Goal: Task Accomplishment & Management: Manage account settings

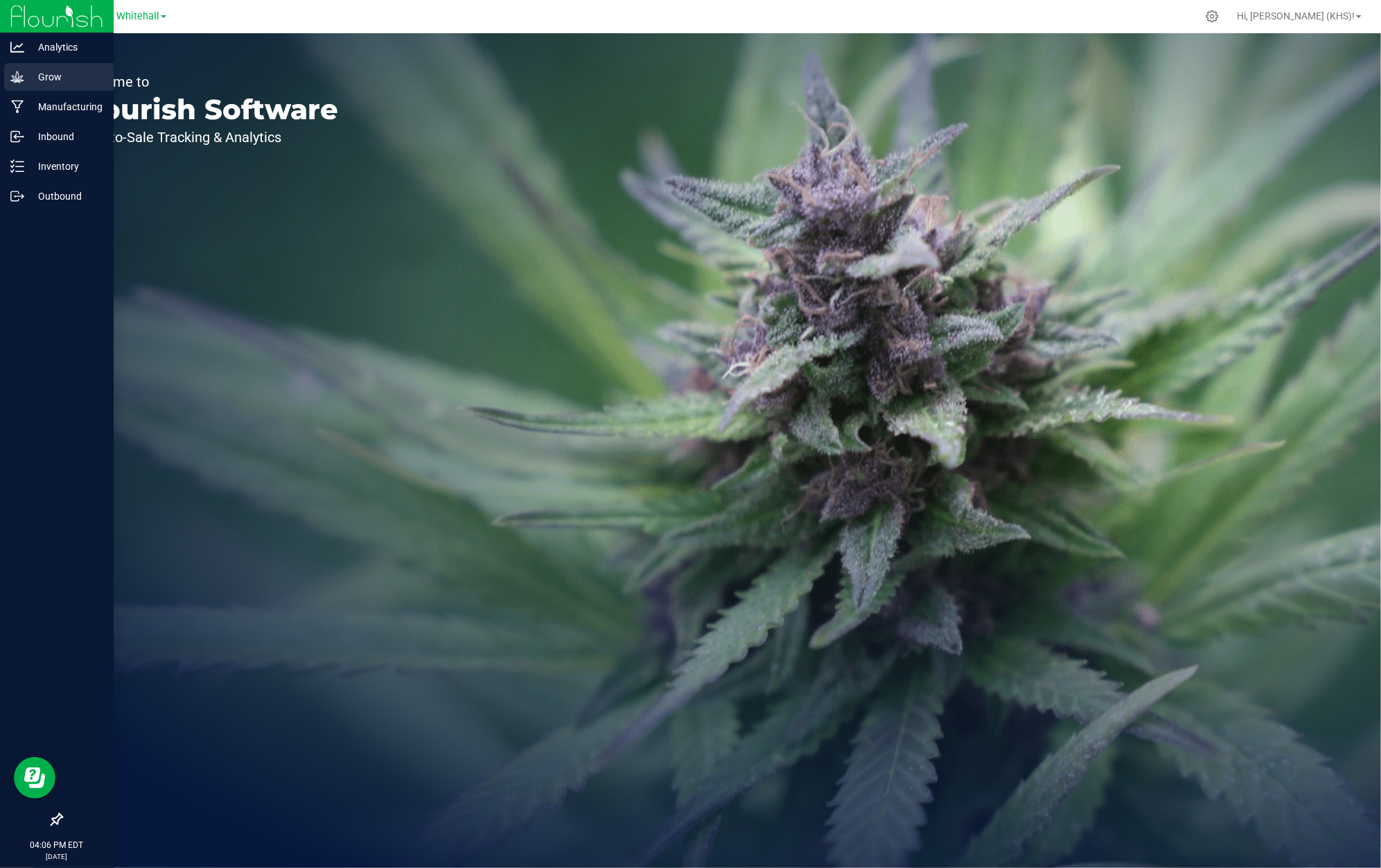
click at [75, 76] on p "Grow" at bounding box center [66, 77] width 83 height 17
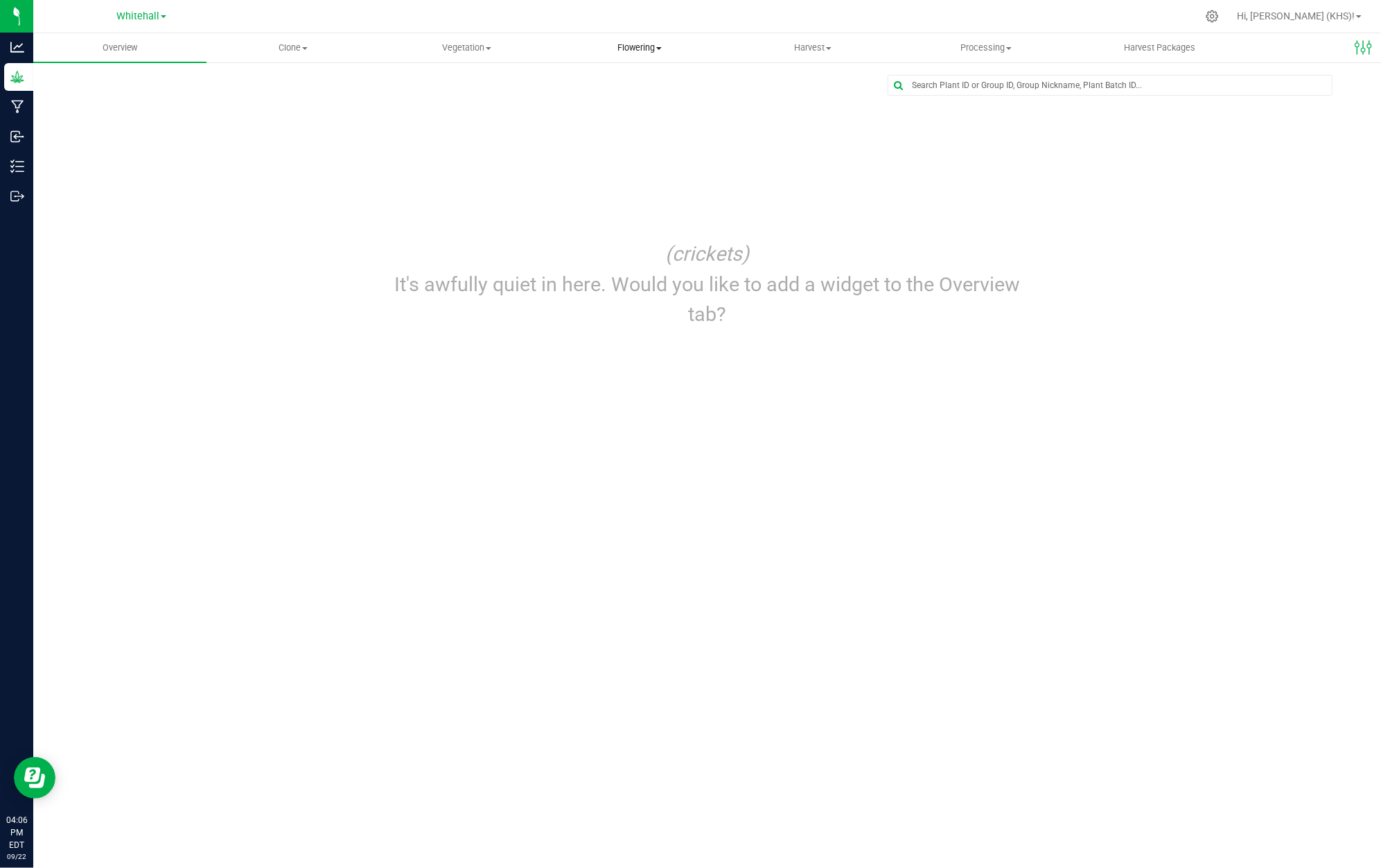
click at [653, 47] on span "Flowering" at bounding box center [640, 47] width 172 height 12
click at [662, 100] on span "Flowering groups" at bounding box center [610, 100] width 115 height 12
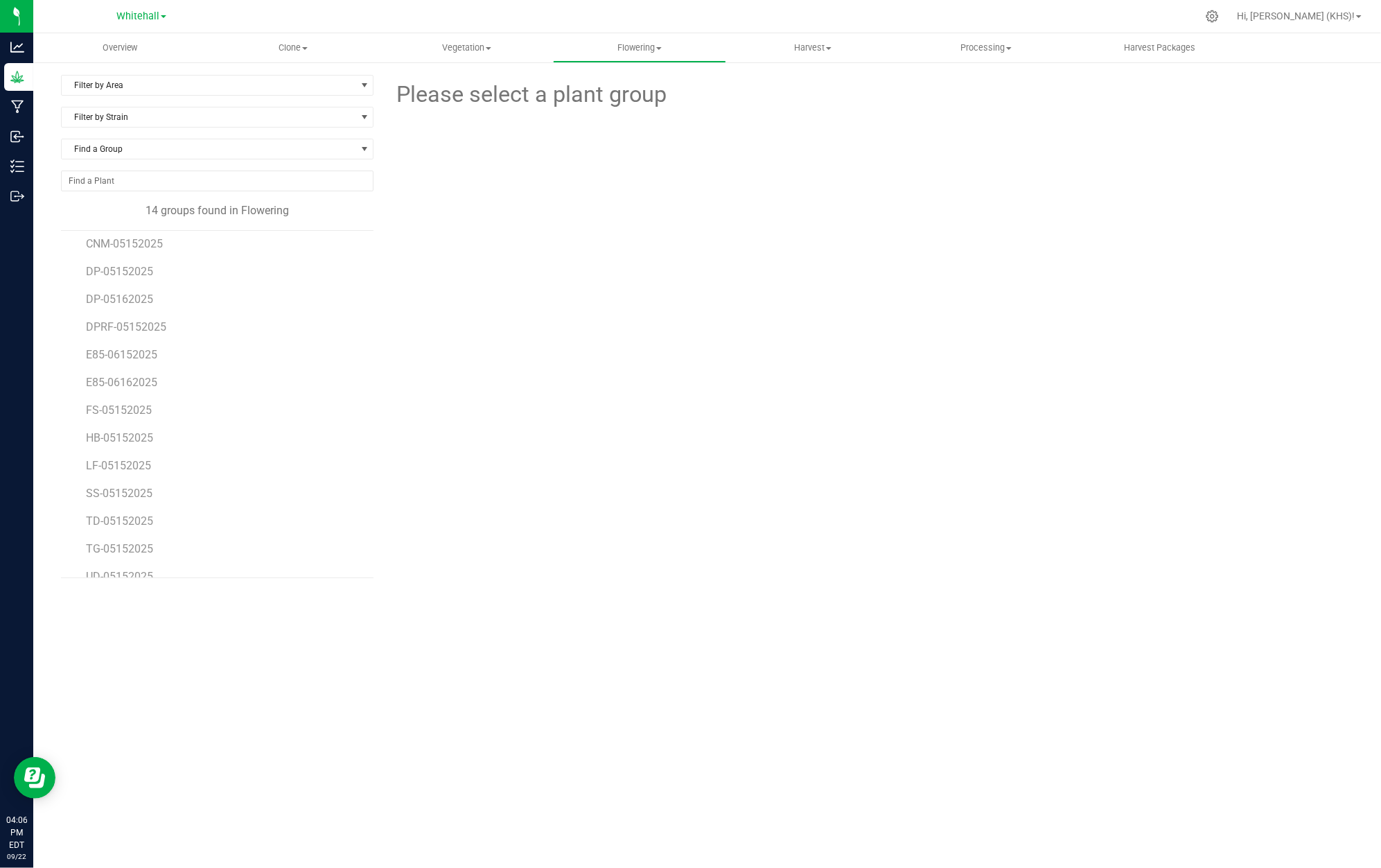
scroll to position [53, 0]
click at [136, 481] on span "SS-05152025" at bounding box center [119, 474] width 68 height 13
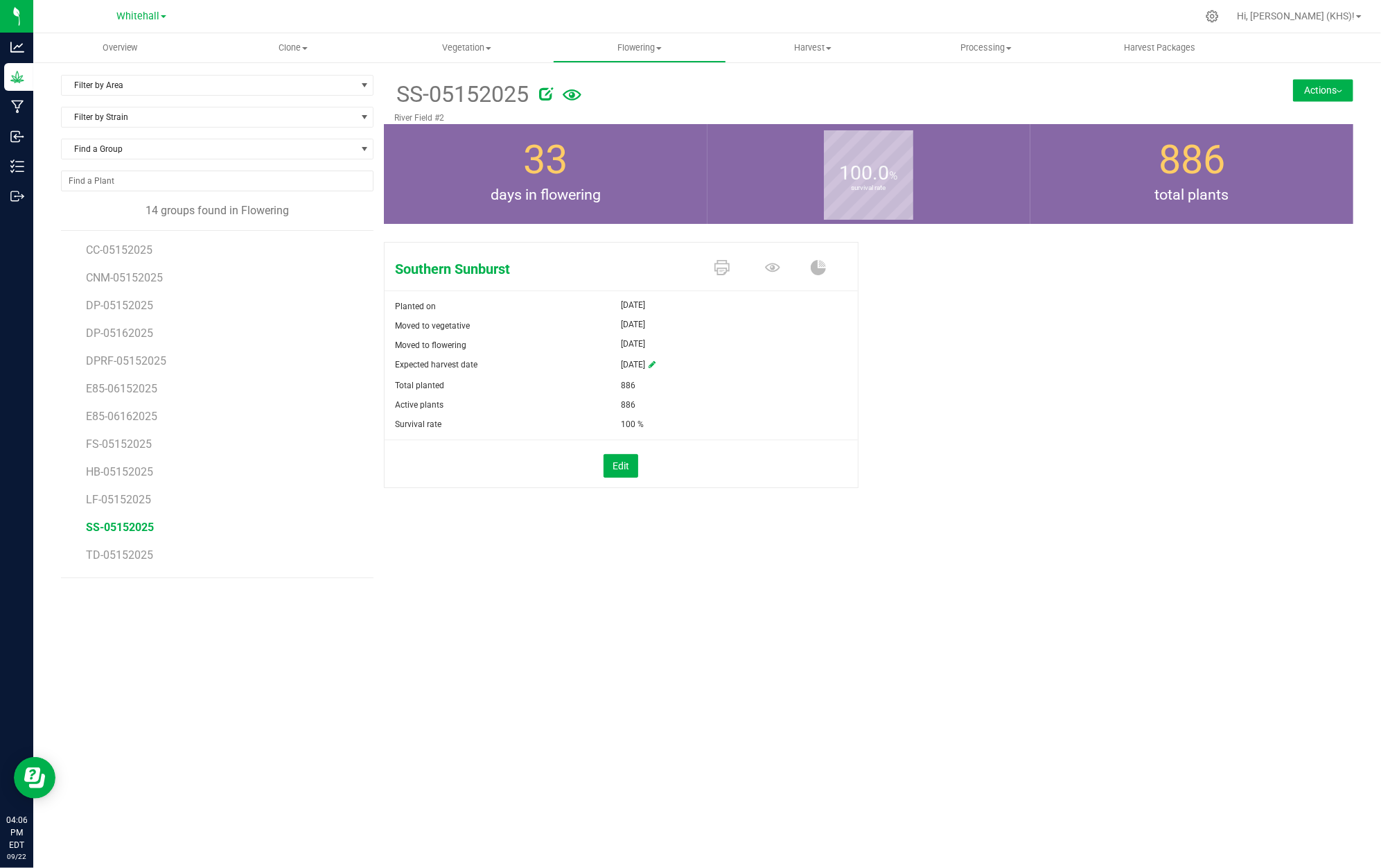
click at [791, 31] on nav "Whitehall Hi, [PERSON_NAME] (KHS)!" at bounding box center [707, 17] width 1348 height 33
click at [792, 51] on span "Harvest" at bounding box center [813, 47] width 172 height 12
click at [795, 86] on span "Harvests" at bounding box center [764, 83] width 77 height 12
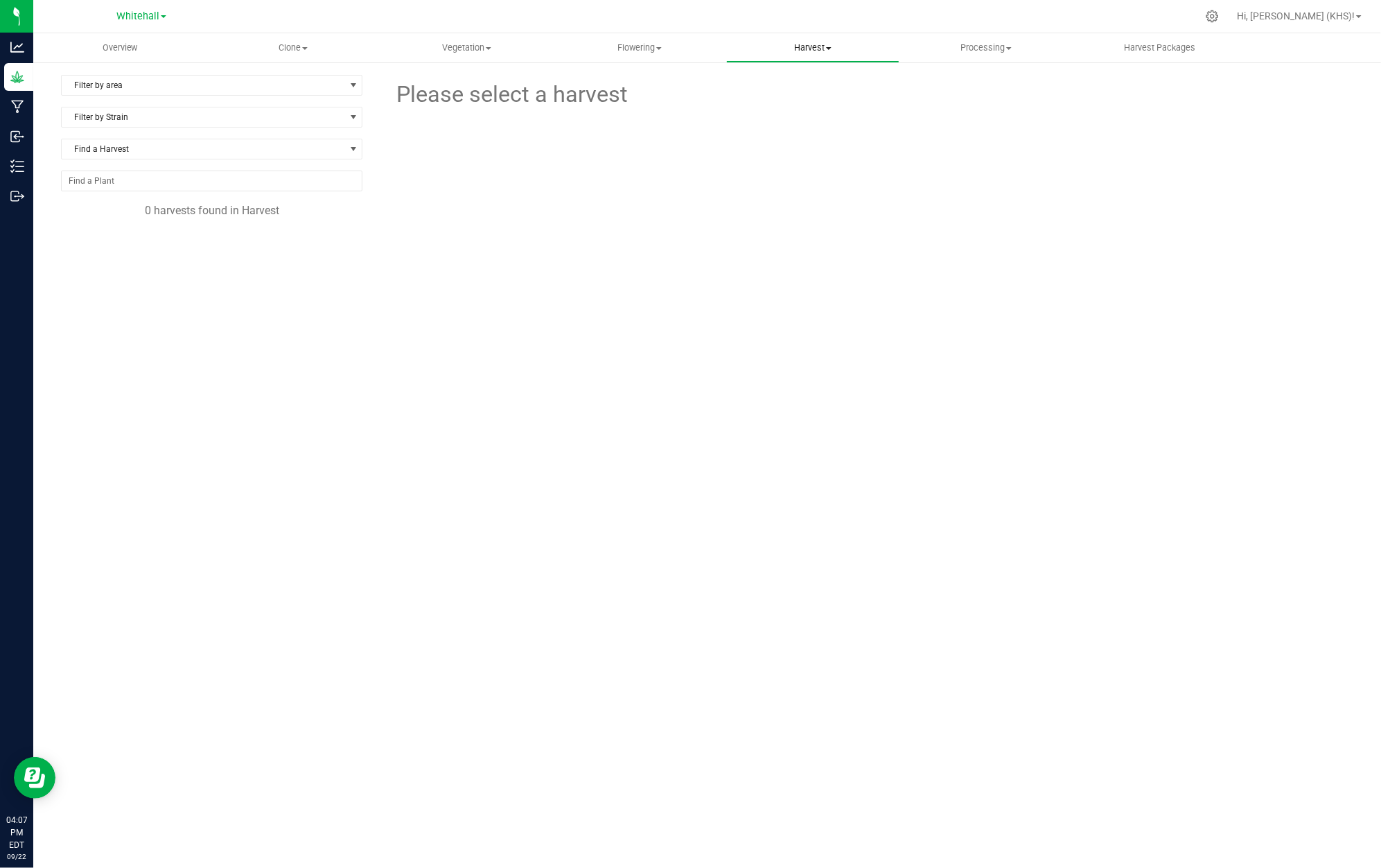
click at [822, 43] on span "Harvest" at bounding box center [813, 47] width 172 height 12
click at [810, 98] on span "Harvested plants" at bounding box center [783, 100] width 114 height 12
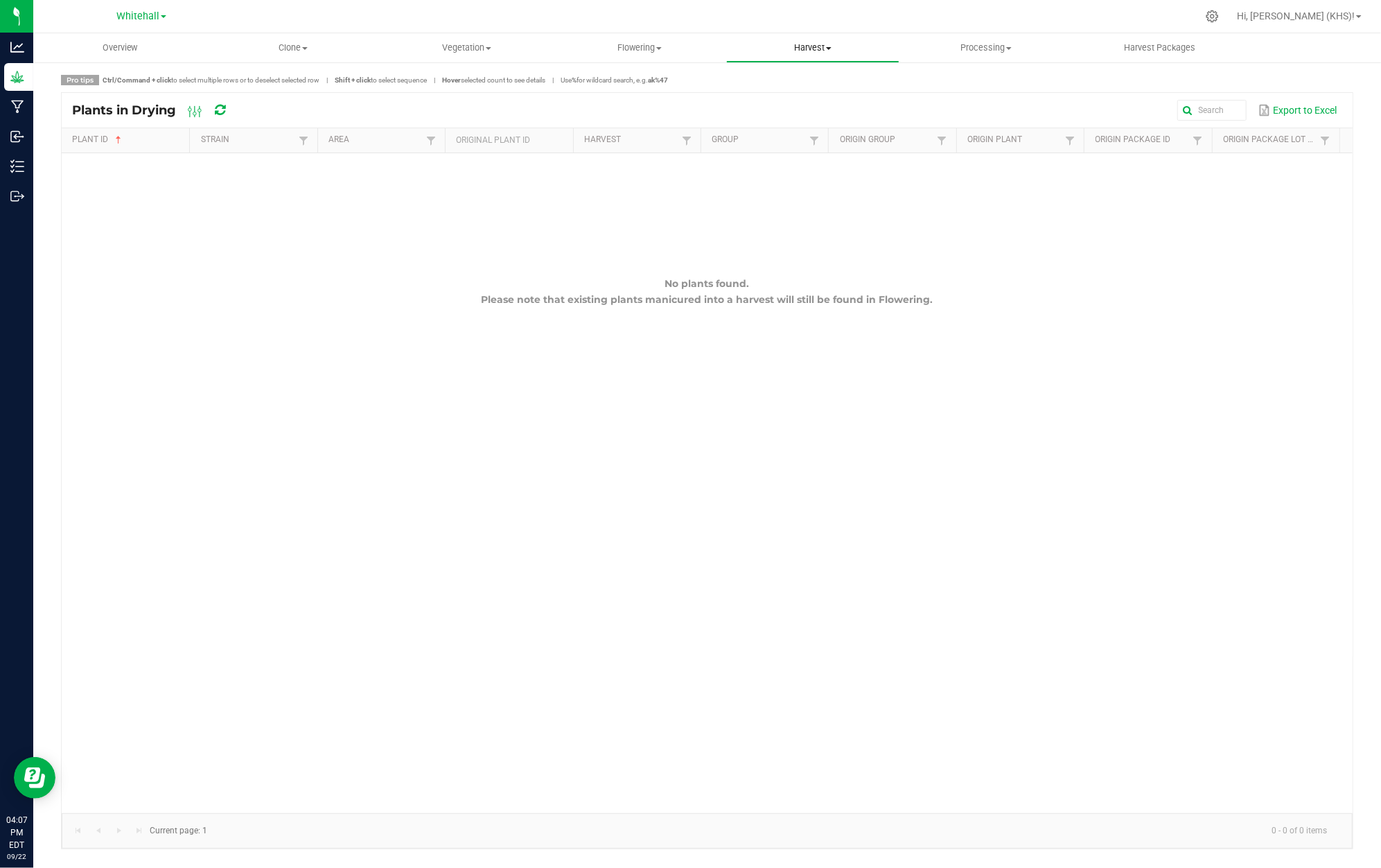
click at [826, 42] on span "Harvest" at bounding box center [813, 47] width 172 height 12
click at [983, 45] on span "Processing" at bounding box center [986, 47] width 172 height 12
click at [1022, 129] on span "Completed harvests" at bounding box center [963, 133] width 128 height 12
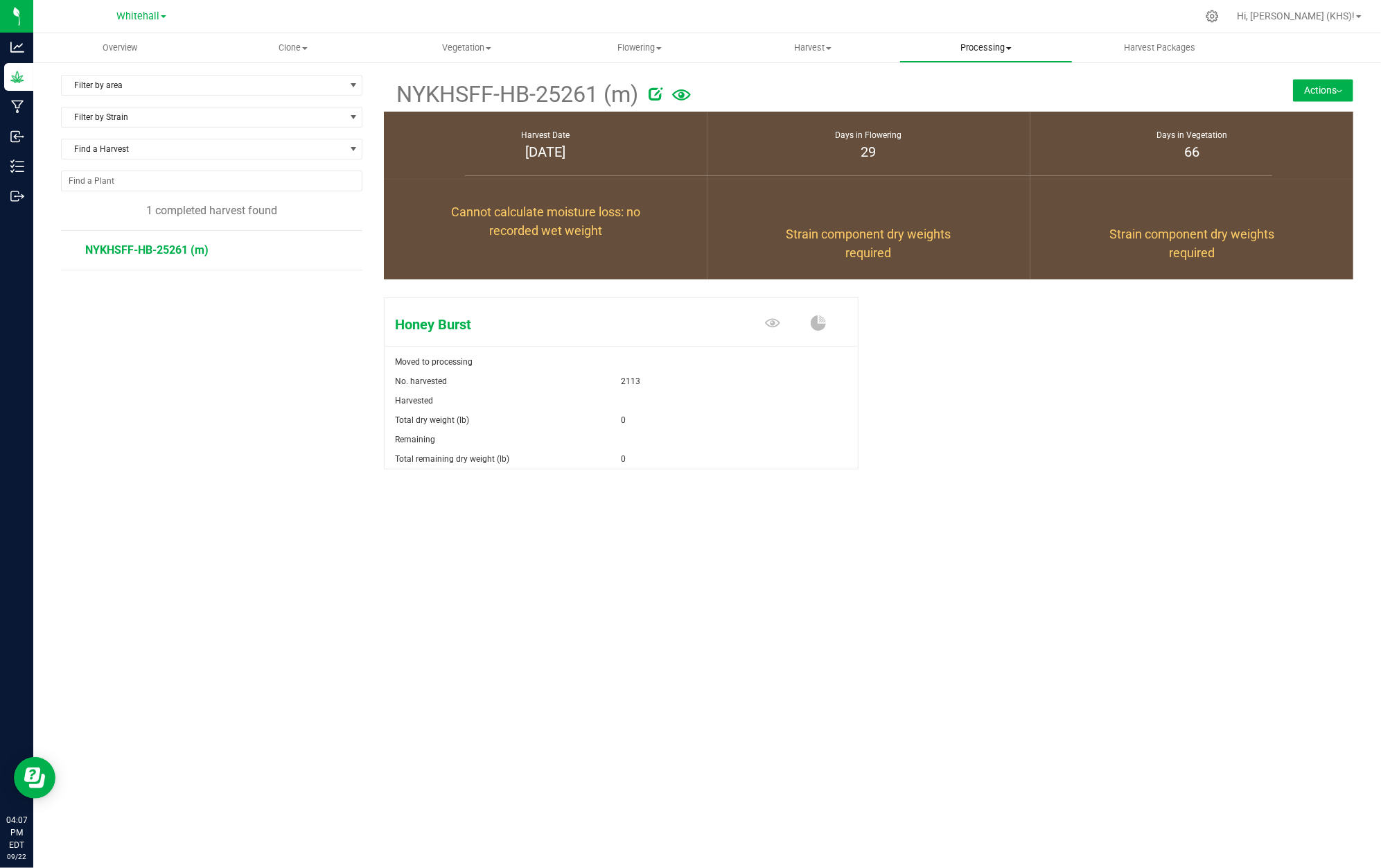
click at [987, 34] on uib-tab-heading "Processing Create package Processing harvests Processing plants Completed harve…" at bounding box center [986, 48] width 172 height 28
click at [987, 114] on span "Processing plants" at bounding box center [958, 117] width 118 height 12
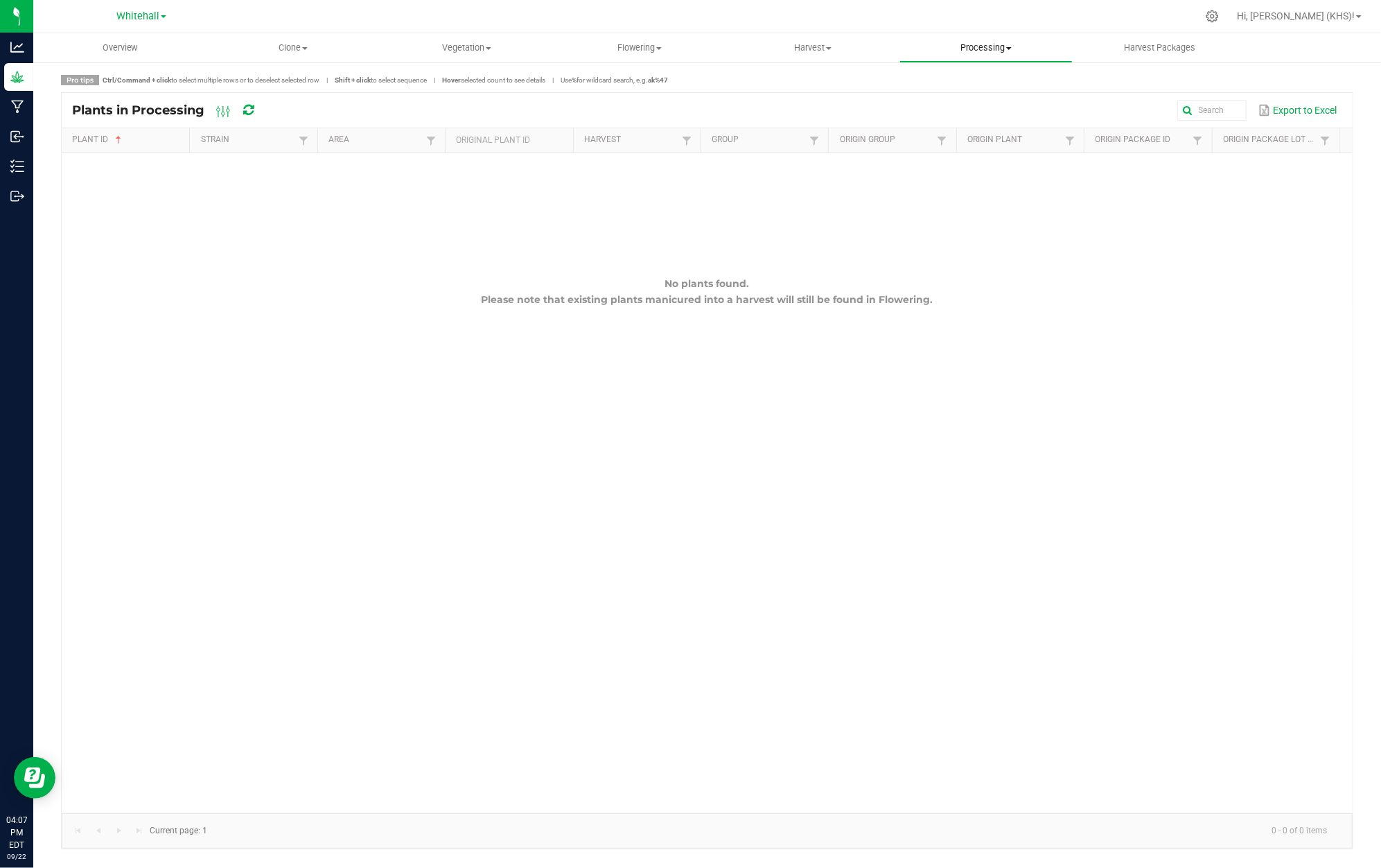
click at [990, 48] on span "Processing" at bounding box center [986, 47] width 172 height 12
click at [990, 95] on span "Processing harvests" at bounding box center [963, 100] width 128 height 12
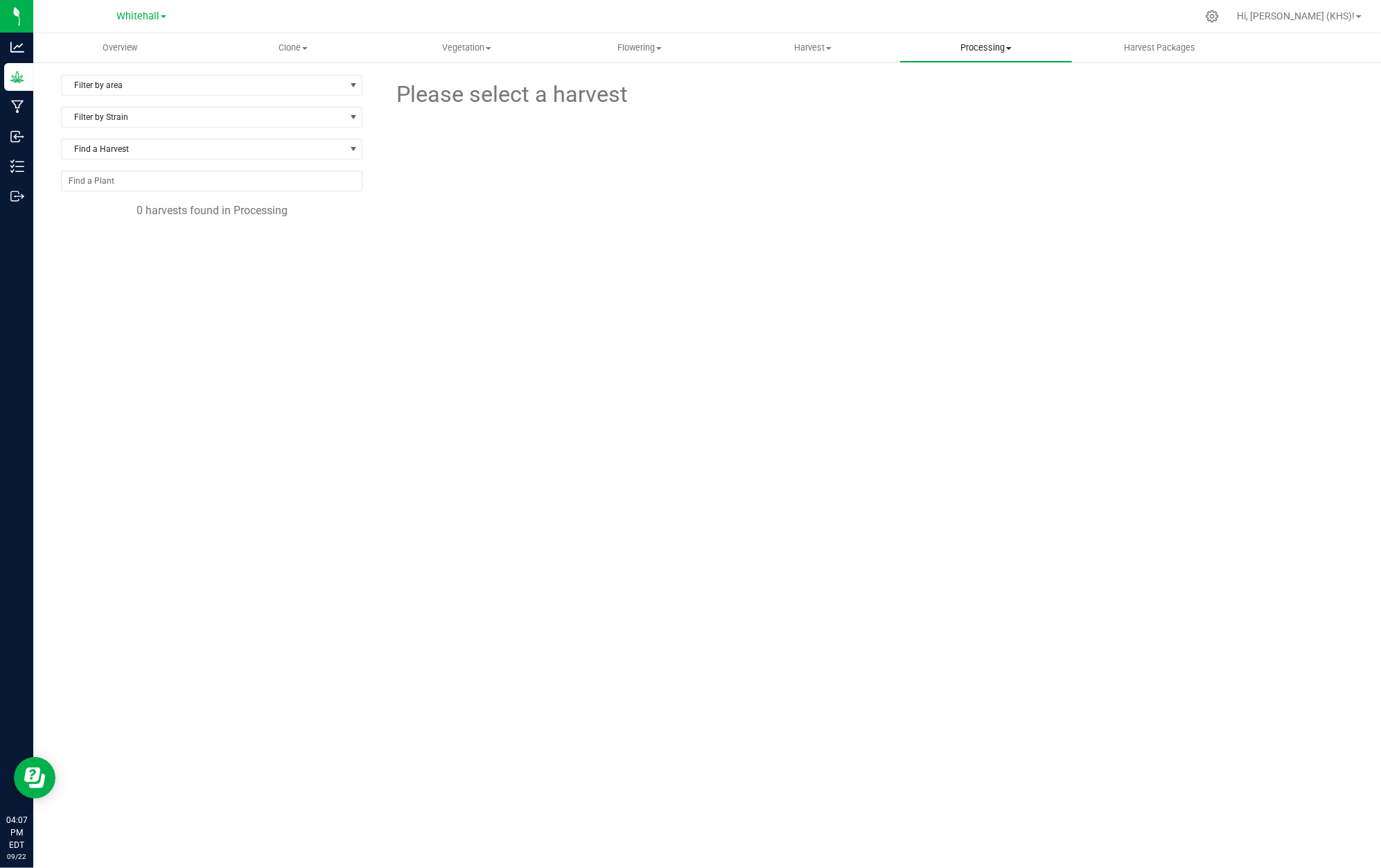
click at [990, 58] on uib-tab-heading "Processing Create package Processing harvests Processing plants Completed harve…" at bounding box center [986, 48] width 172 height 28
click at [439, 45] on span "Vegetation" at bounding box center [467, 47] width 172 height 12
click at [664, 34] on uib-tab-heading "Flowering Create harvest Flowering groups Flowering plants Apply to plants" at bounding box center [640, 48] width 172 height 28
click at [648, 114] on span "Flowering plants" at bounding box center [609, 117] width 112 height 12
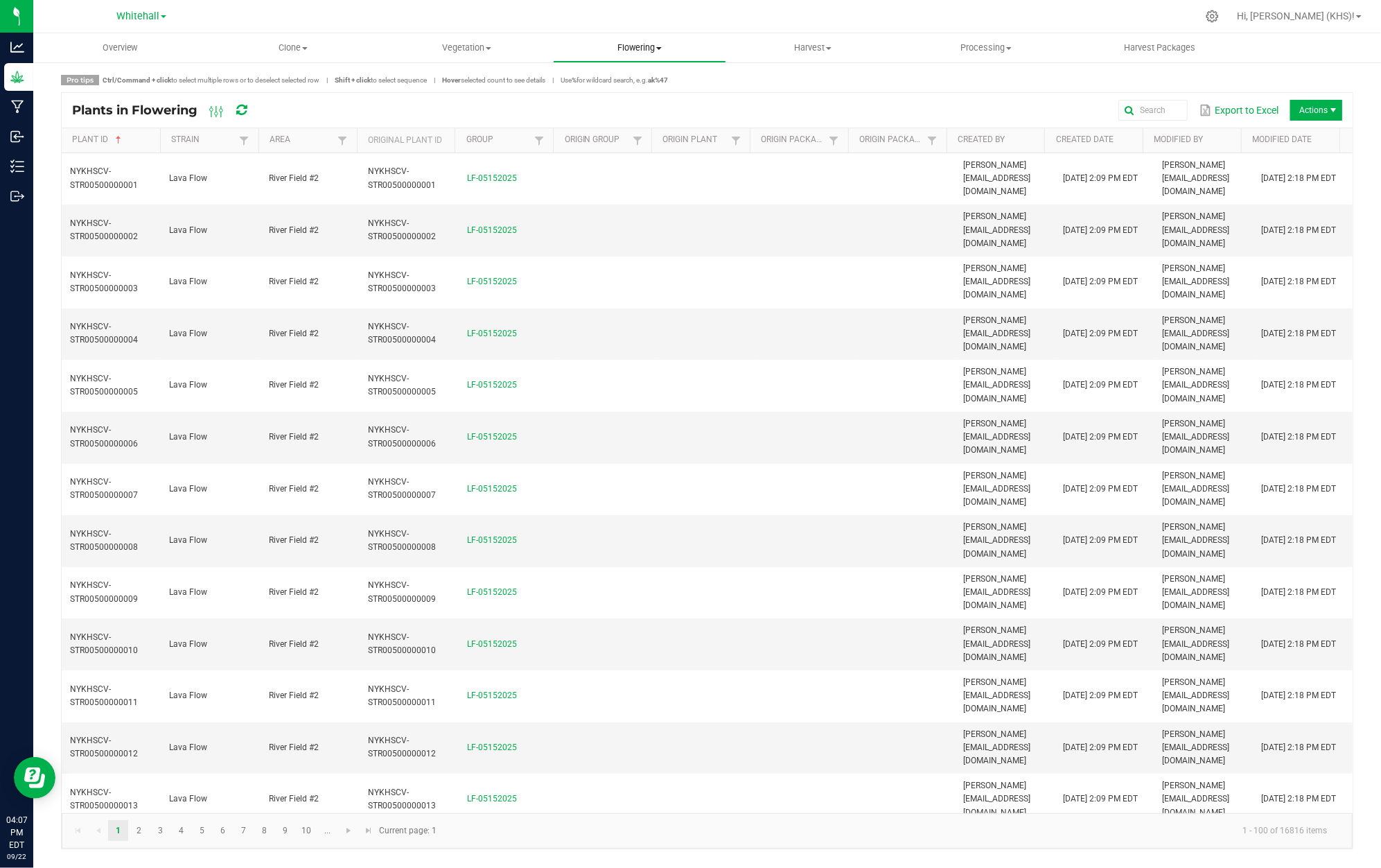
click at [643, 47] on span "Flowering" at bounding box center [640, 47] width 172 height 12
click at [644, 103] on span "Flowering groups" at bounding box center [610, 100] width 115 height 12
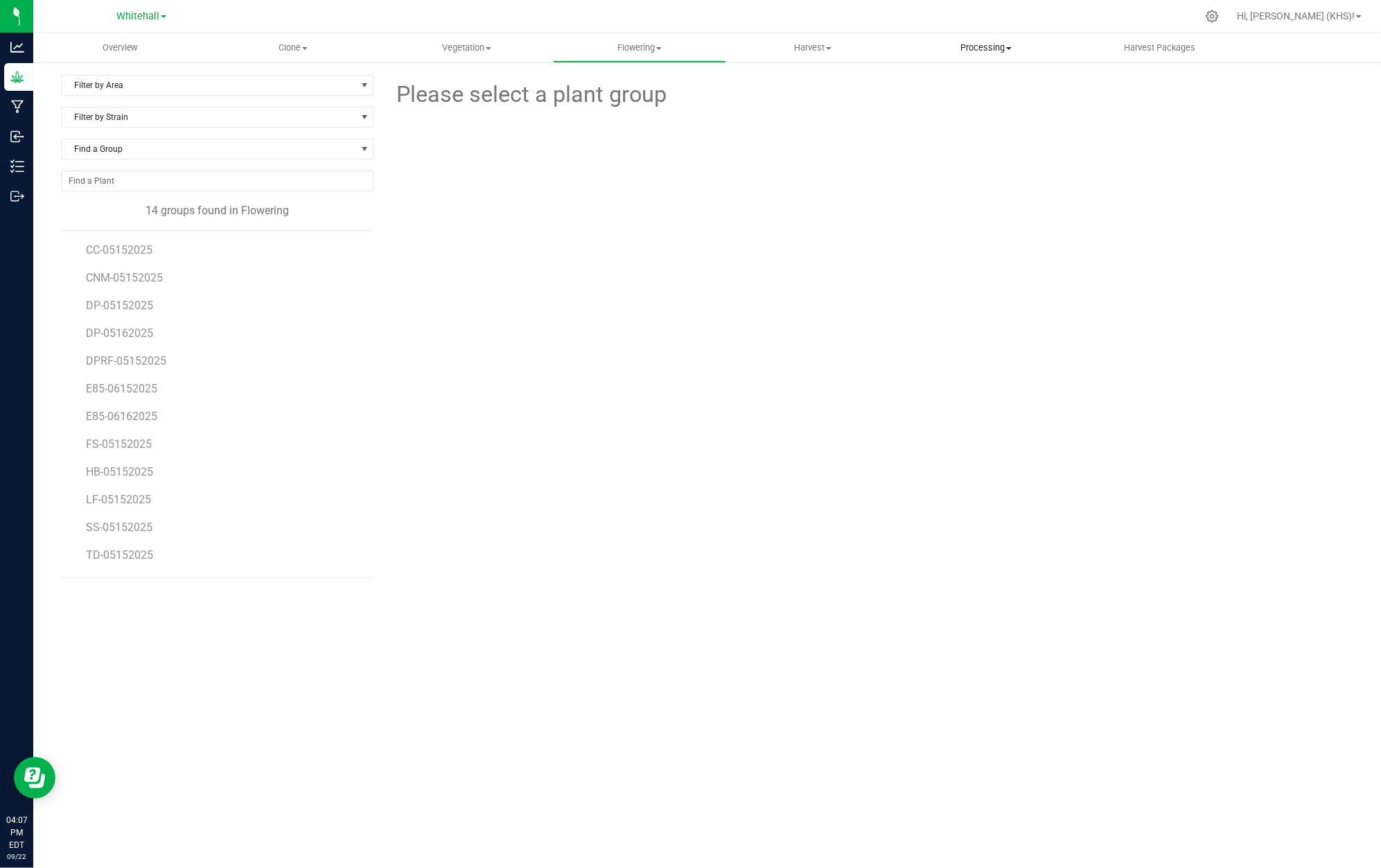
click at [1003, 51] on span "Processing" at bounding box center [986, 47] width 172 height 12
drag, startPoint x: 858, startPoint y: 78, endPoint x: 844, endPoint y: 47, distance: 34.0
click at [857, 78] on form at bounding box center [1005, 94] width 676 height 34
click at [813, 36] on uib-tab-heading "Harvest Harvests Harvested plants" at bounding box center [813, 48] width 172 height 28
click at [657, 43] on span "Flowering" at bounding box center [640, 47] width 172 height 12
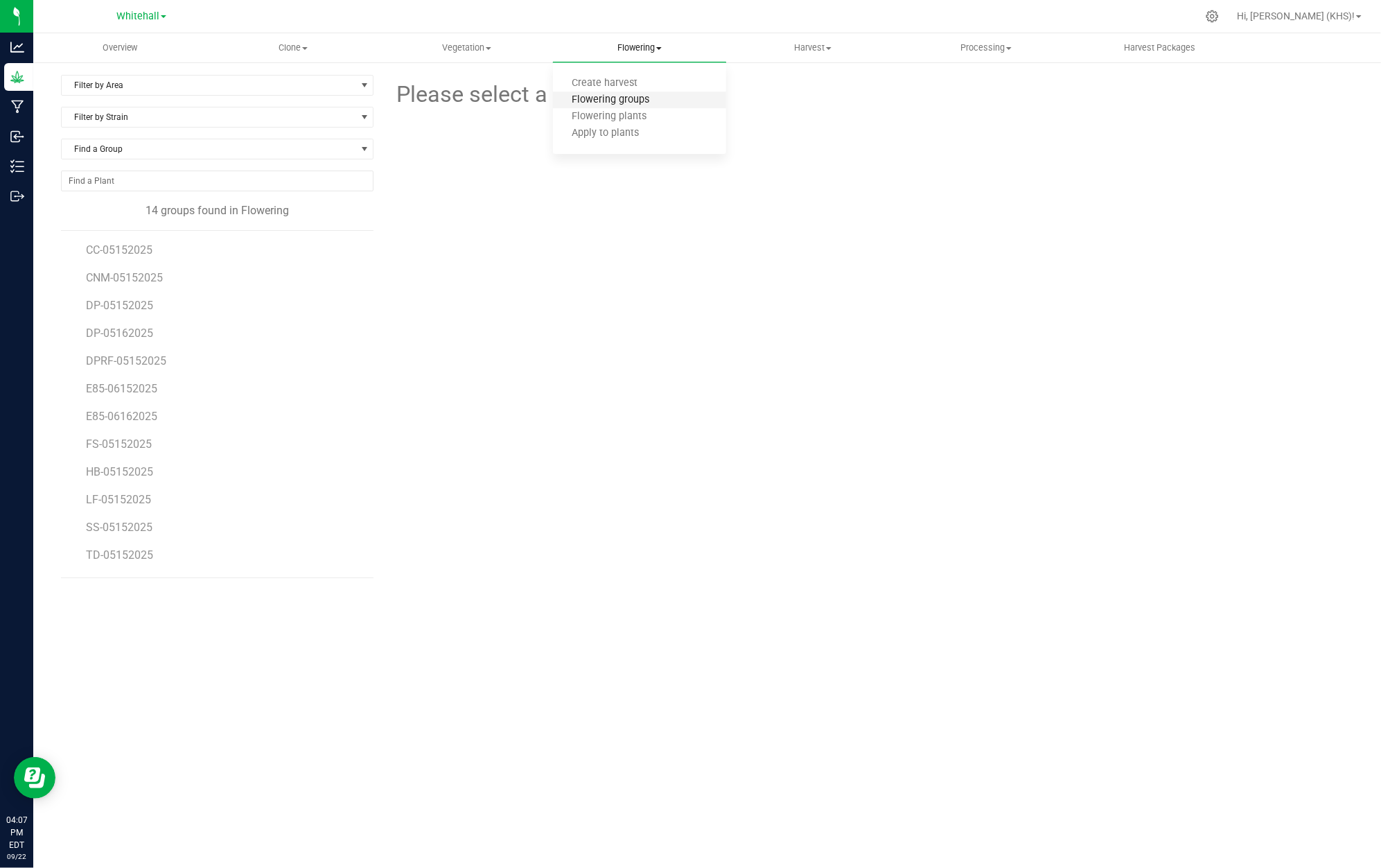
click at [643, 100] on span "Flowering groups" at bounding box center [610, 100] width 115 height 12
click at [998, 47] on span "Processing" at bounding box center [986, 47] width 172 height 12
click at [994, 133] on span "Completed harvests" at bounding box center [963, 133] width 128 height 12
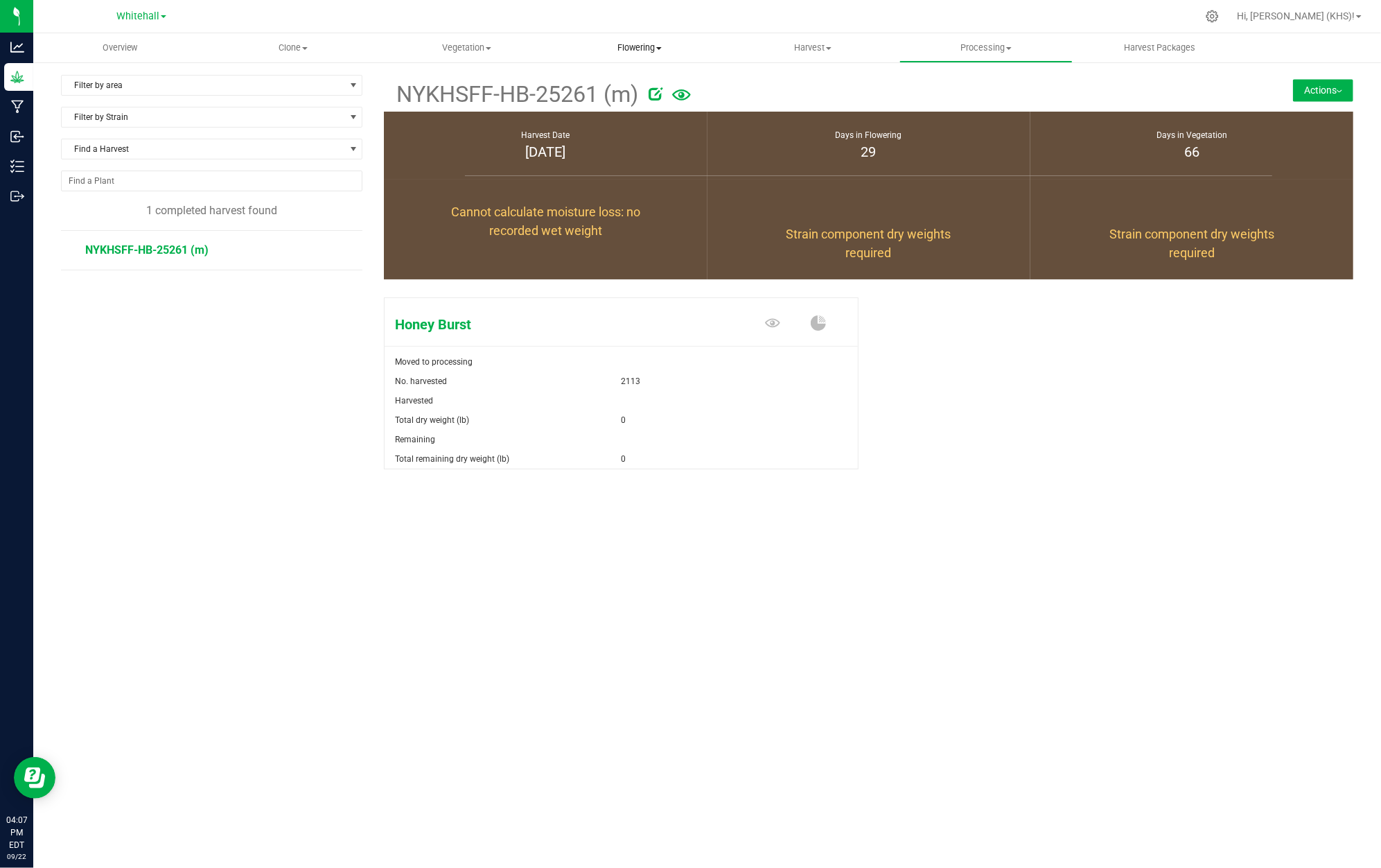
click at [634, 45] on span "Flowering" at bounding box center [640, 47] width 172 height 12
click at [611, 100] on span "Flowering groups" at bounding box center [610, 100] width 115 height 12
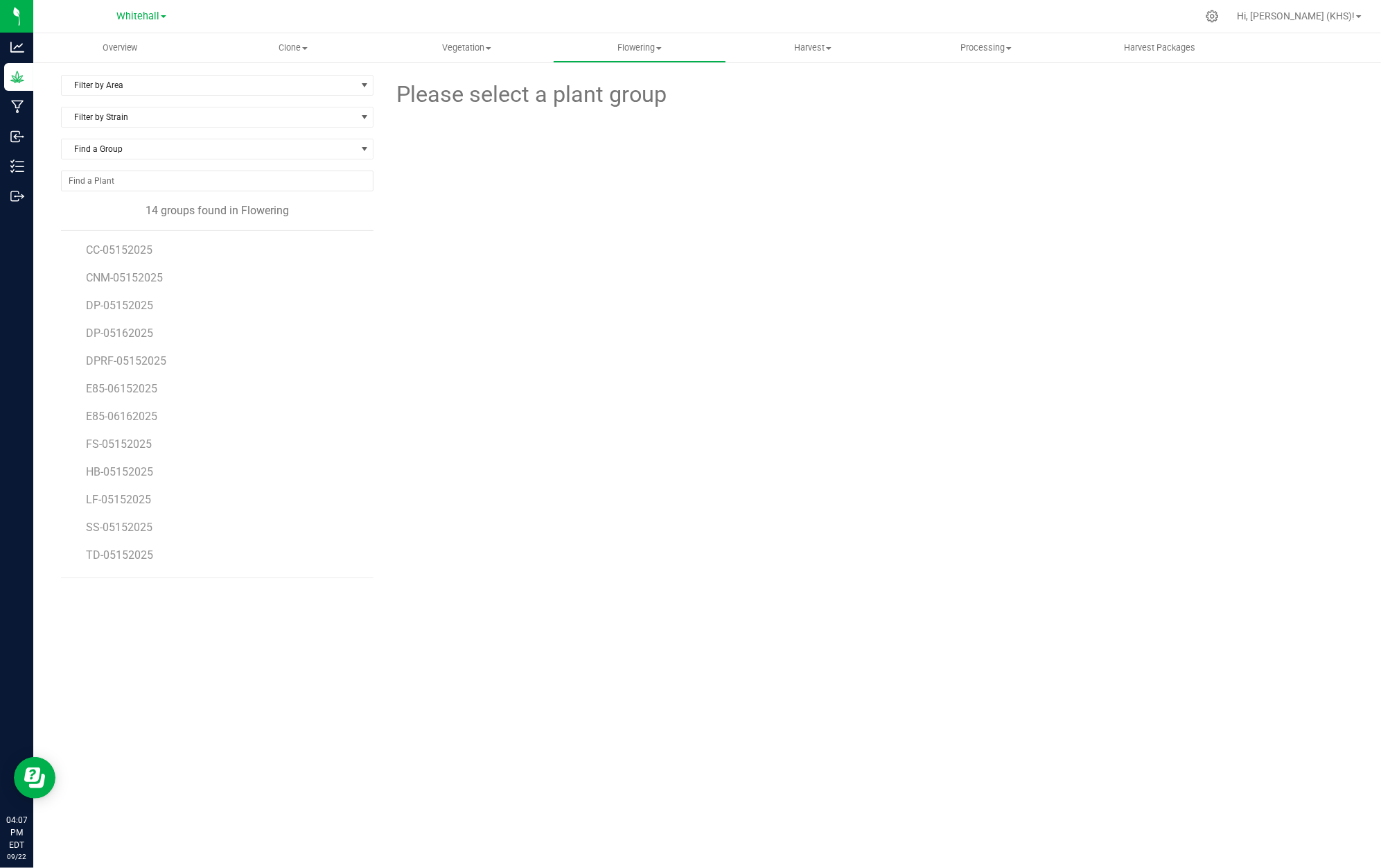
scroll to position [53, 0]
click at [139, 419] on span "HB-05152025" at bounding box center [120, 419] width 69 height 13
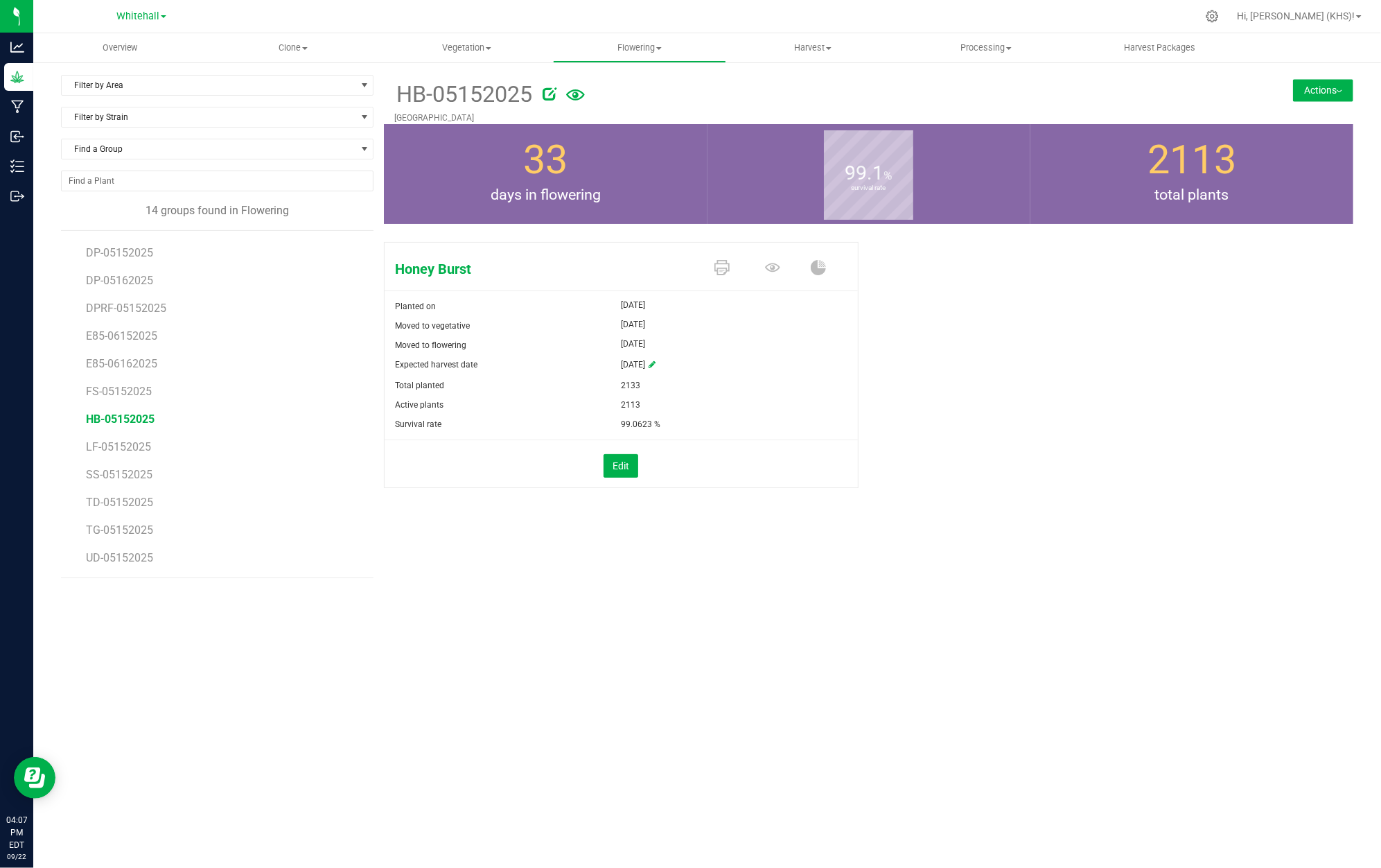
click at [1329, 83] on button "Actions" at bounding box center [1323, 90] width 60 height 22
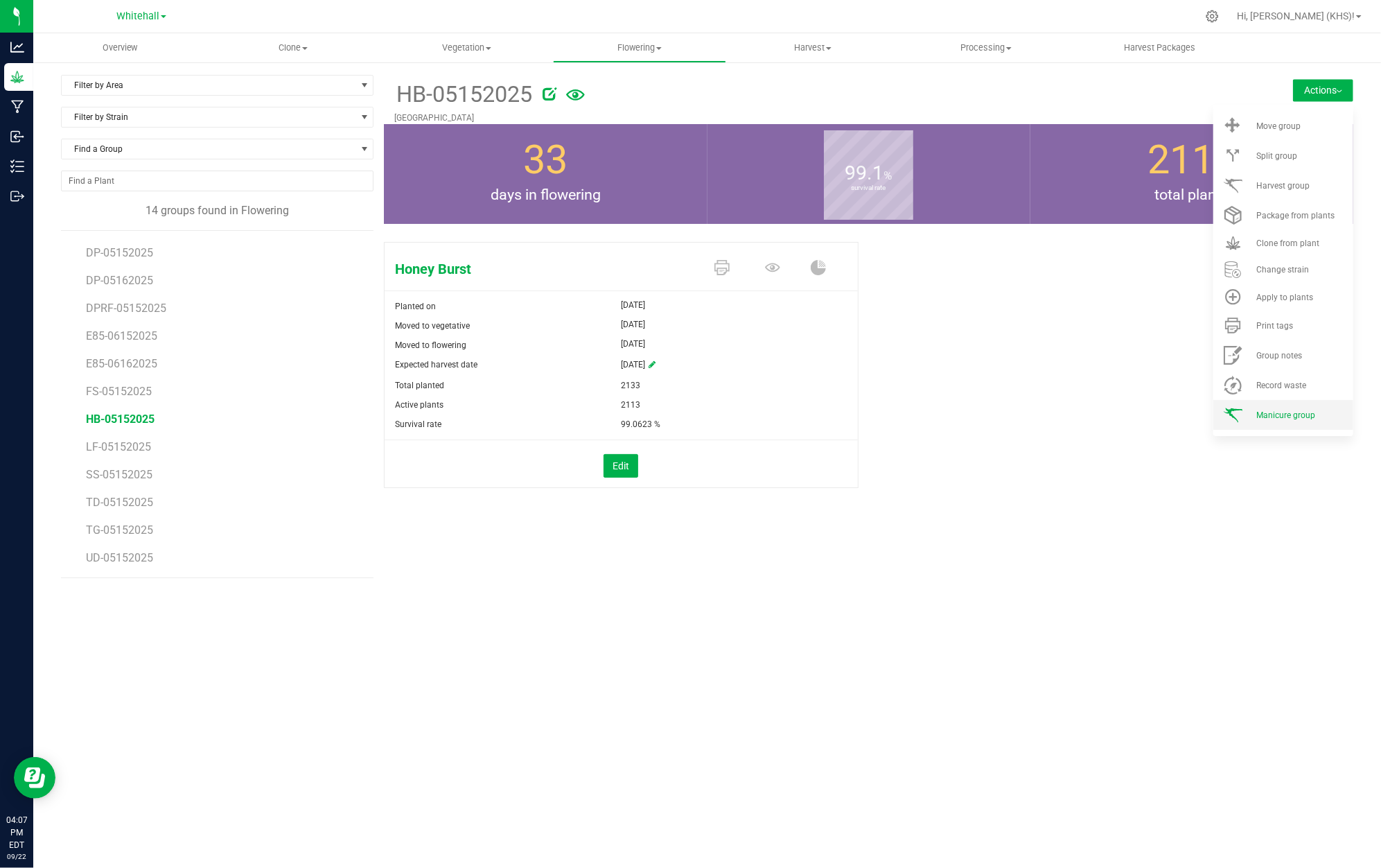
click at [1310, 408] on li "Manicure group" at bounding box center [1283, 415] width 140 height 30
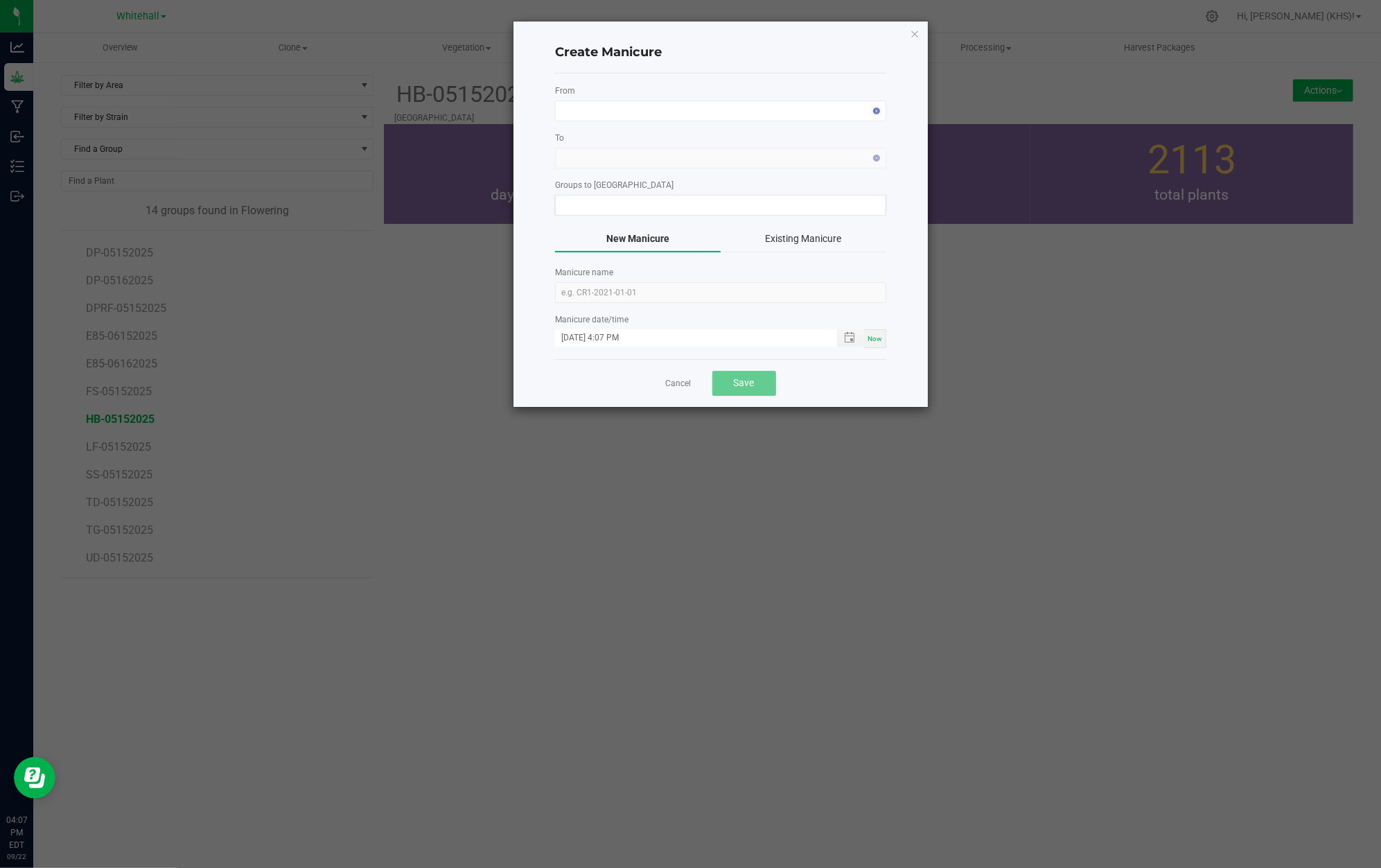
type input "HB-05152025"
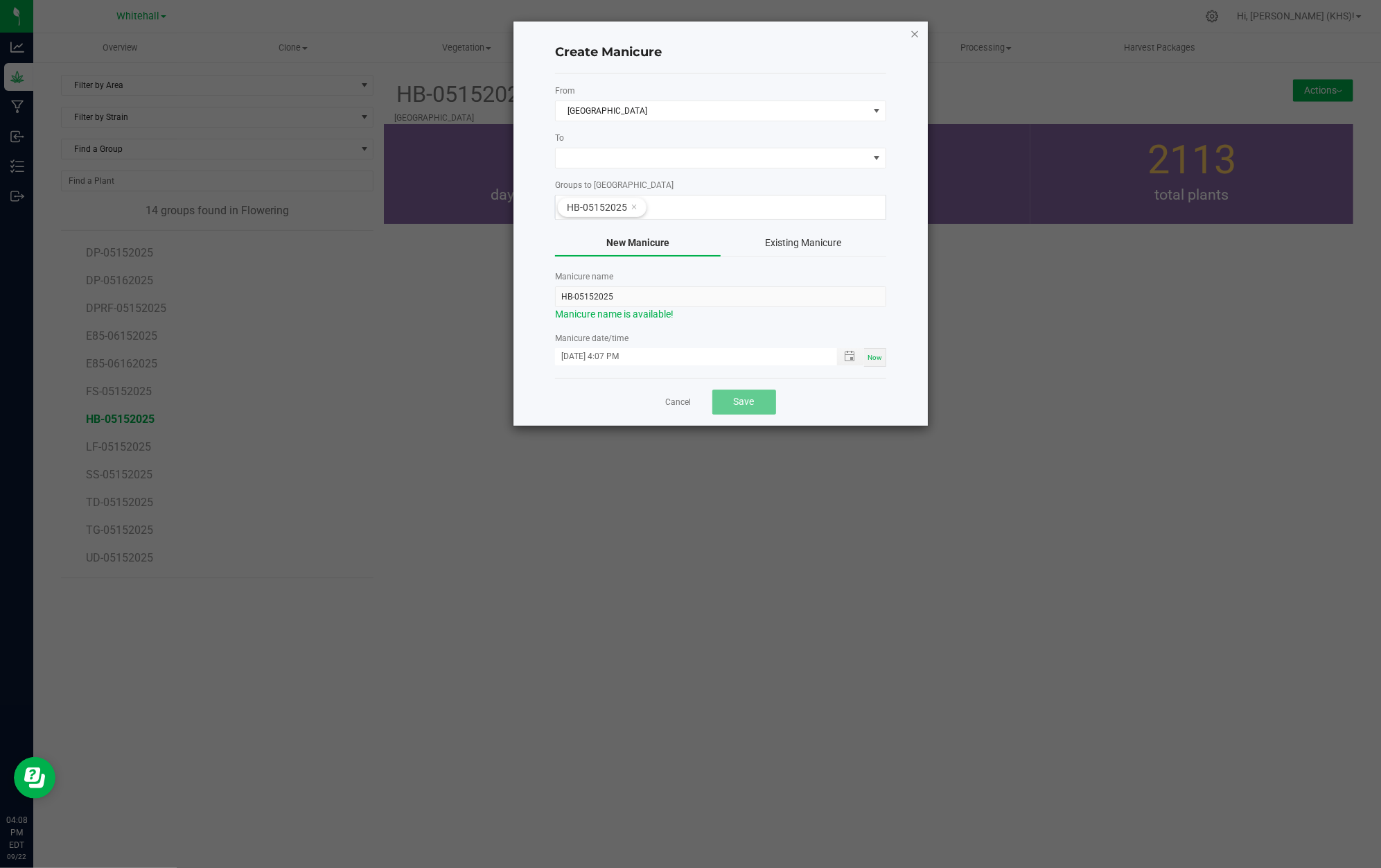
click at [910, 29] on icon "button" at bounding box center [914, 33] width 9 height 17
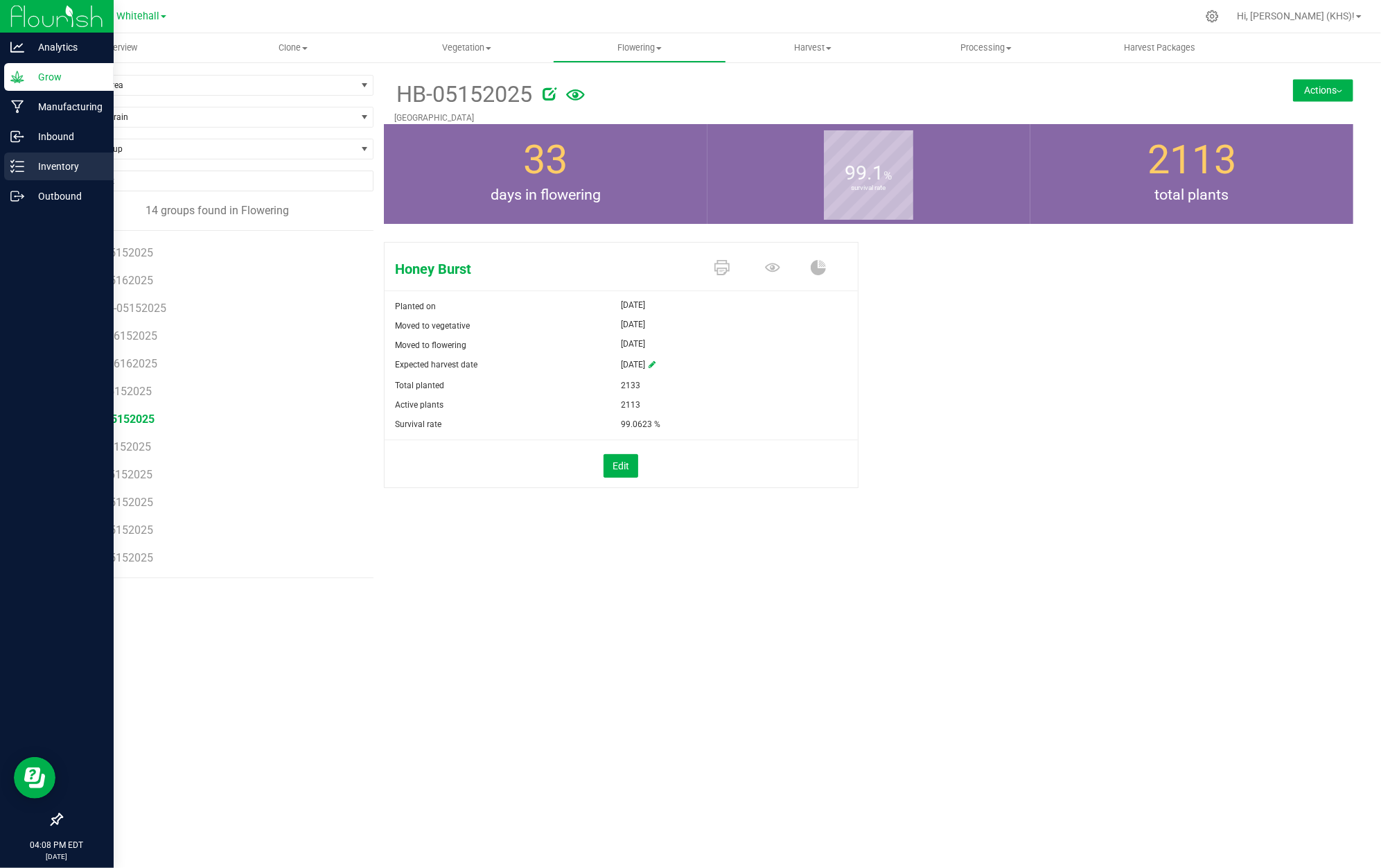
click at [76, 161] on p "Inventory" at bounding box center [66, 167] width 83 height 17
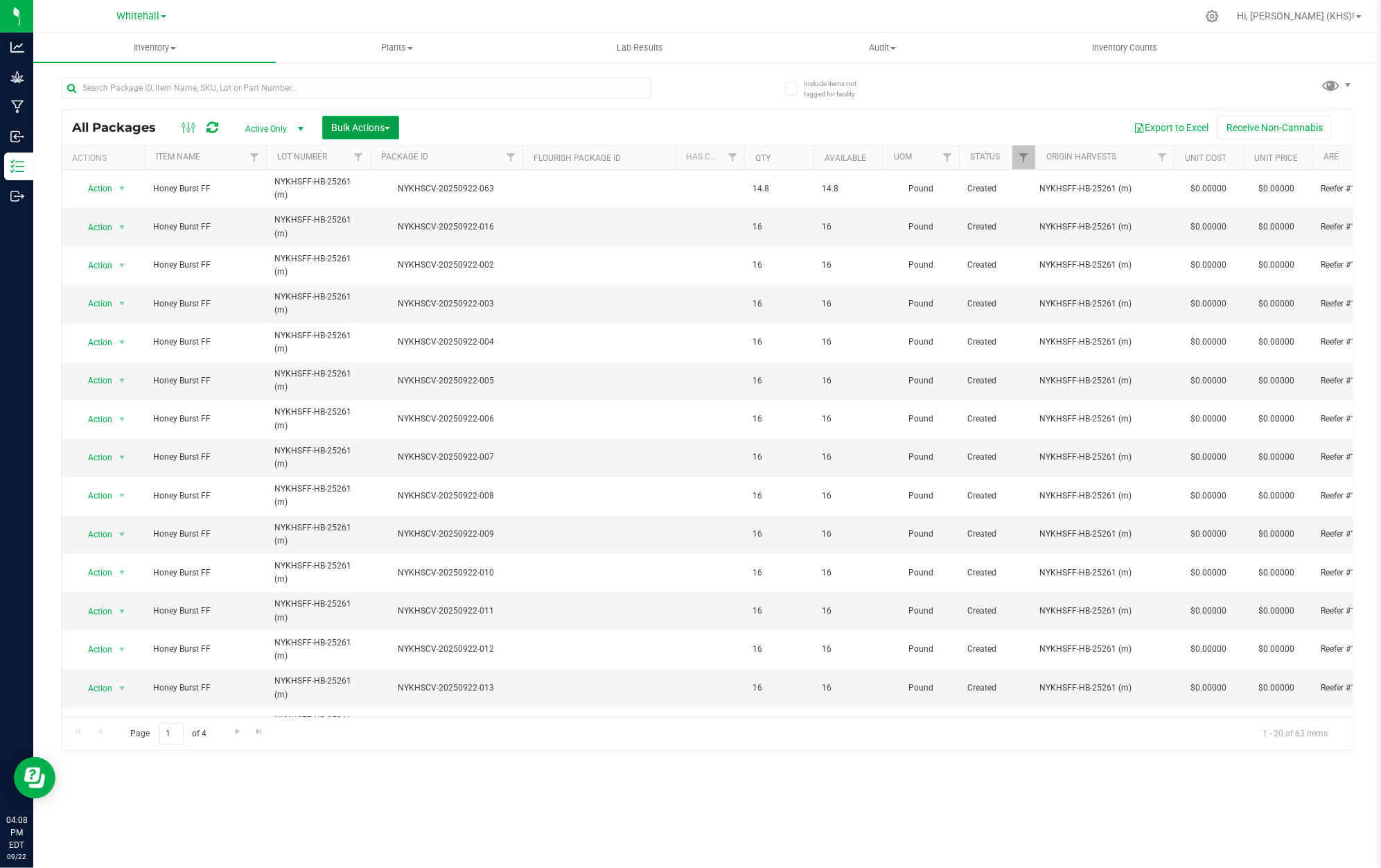
click at [361, 128] on span "Bulk Actions" at bounding box center [361, 128] width 59 height 11
click at [170, 57] on uib-tab-heading "Inventory All packages All inventory Waste log Create inventory" at bounding box center [155, 47] width 243 height 29
click at [161, 153] on li "From packages" at bounding box center [155, 150] width 243 height 17
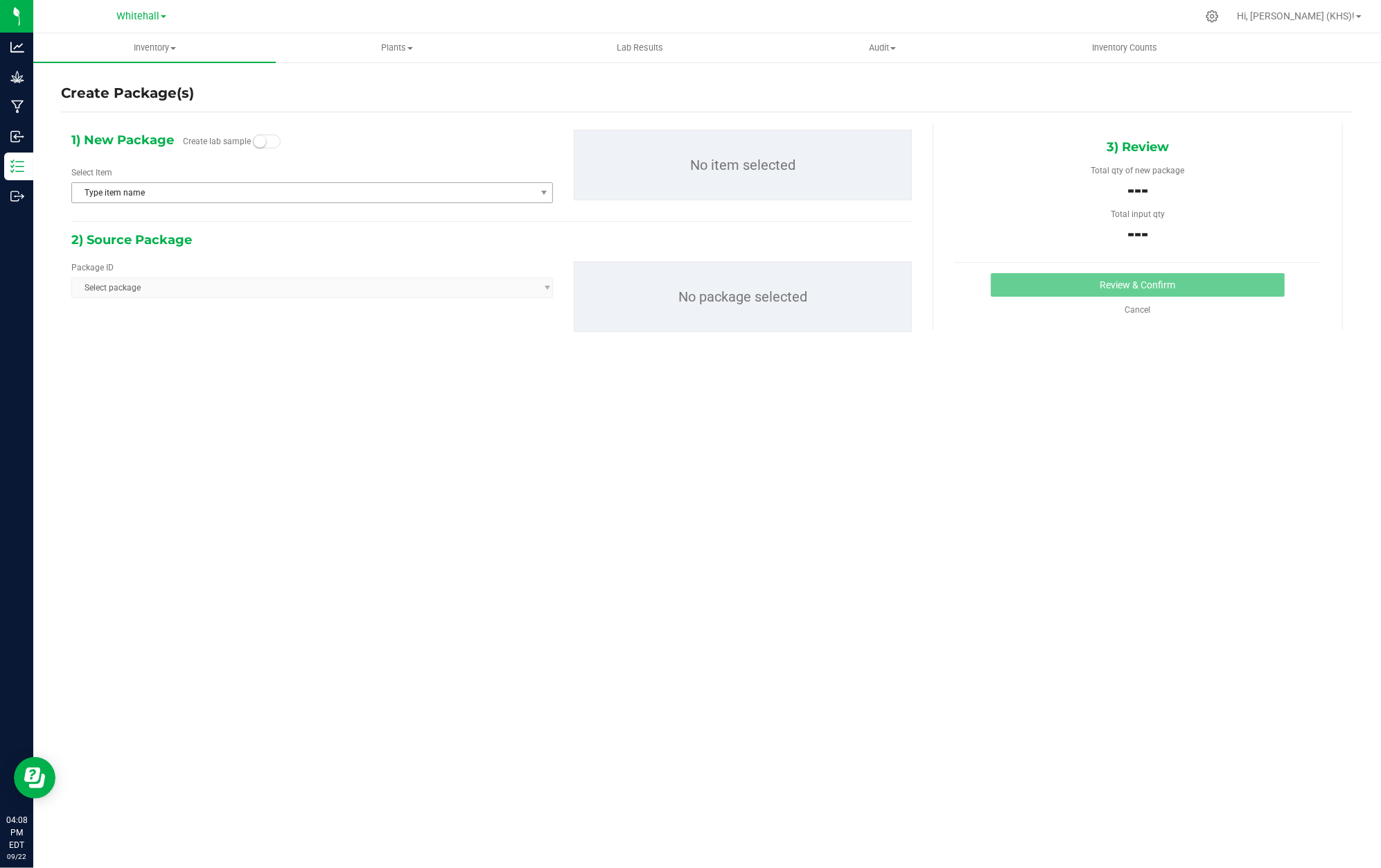
click at [213, 189] on span "Type item name" at bounding box center [304, 193] width 463 height 19
click at [373, 145] on div "1) New Package Create lab sample Select Item Type item name Bulk Biomass - Crun…" at bounding box center [312, 171] width 502 height 84
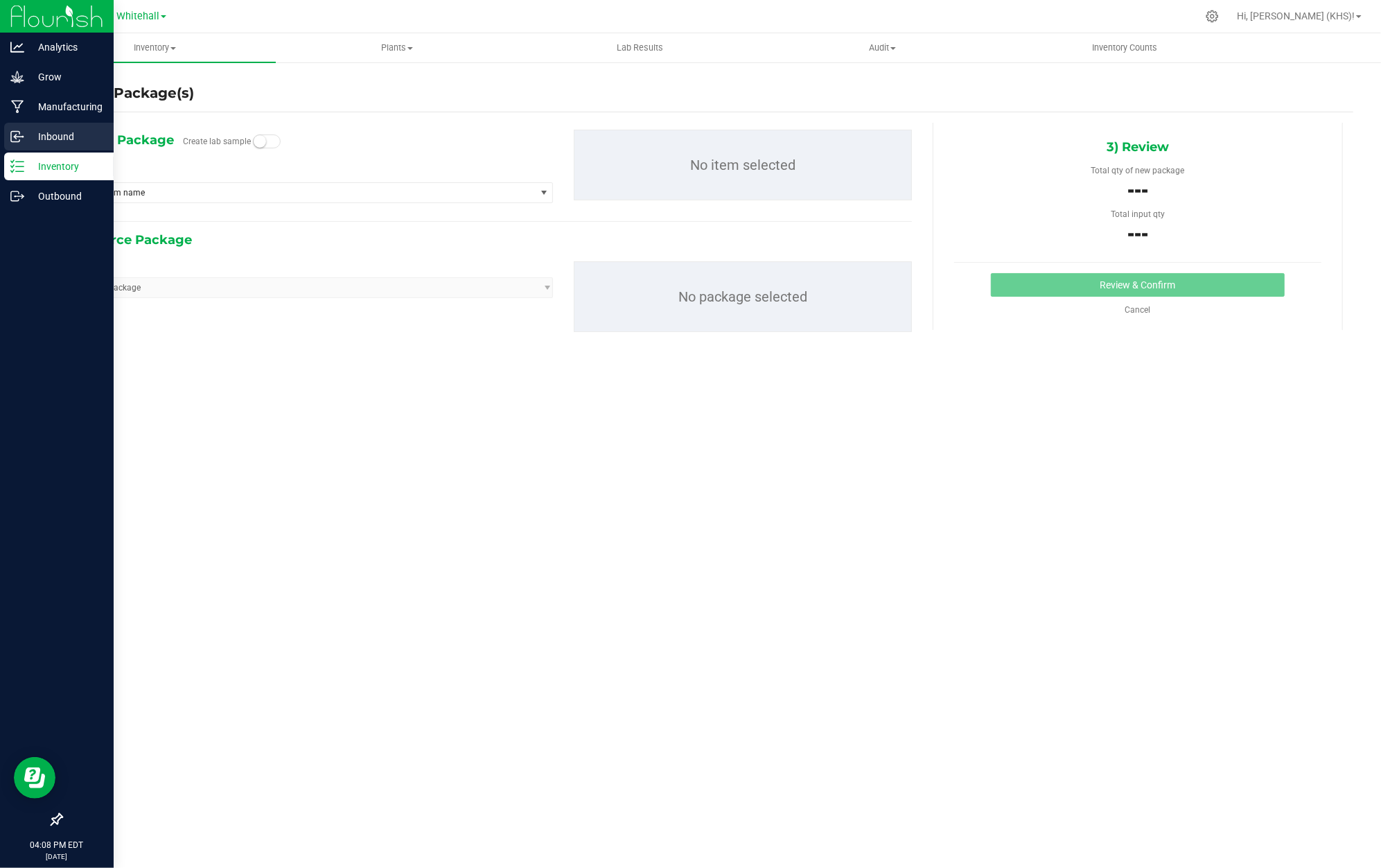
click at [72, 125] on div "Inbound" at bounding box center [58, 136] width 109 height 28
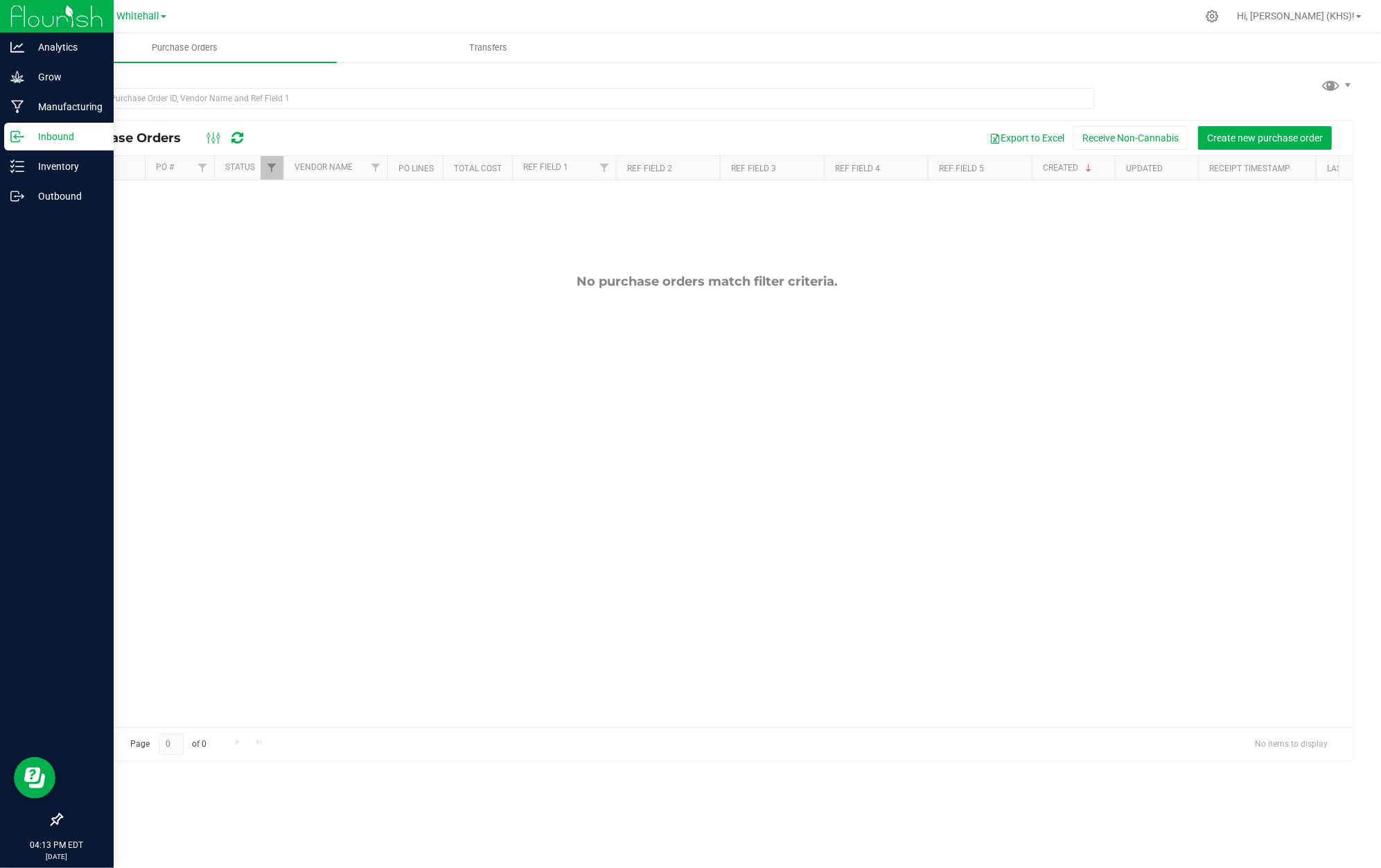
click at [69, 136] on p "Inbound" at bounding box center [66, 136] width 83 height 17
click at [87, 165] on p "Inventory" at bounding box center [66, 167] width 83 height 17
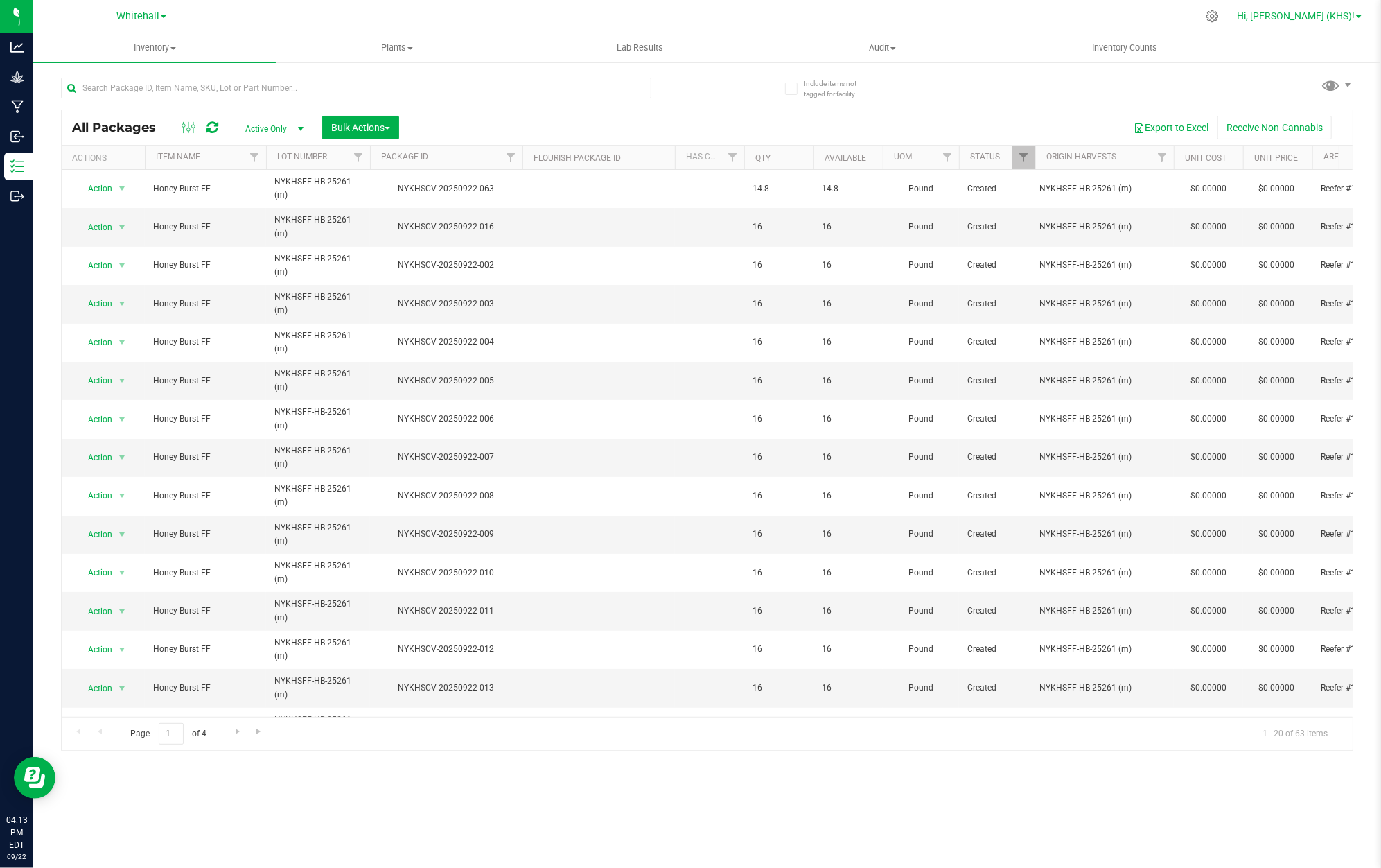
click at [1345, 15] on span "Hi, [PERSON_NAME] (KHS)!" at bounding box center [1296, 16] width 118 height 11
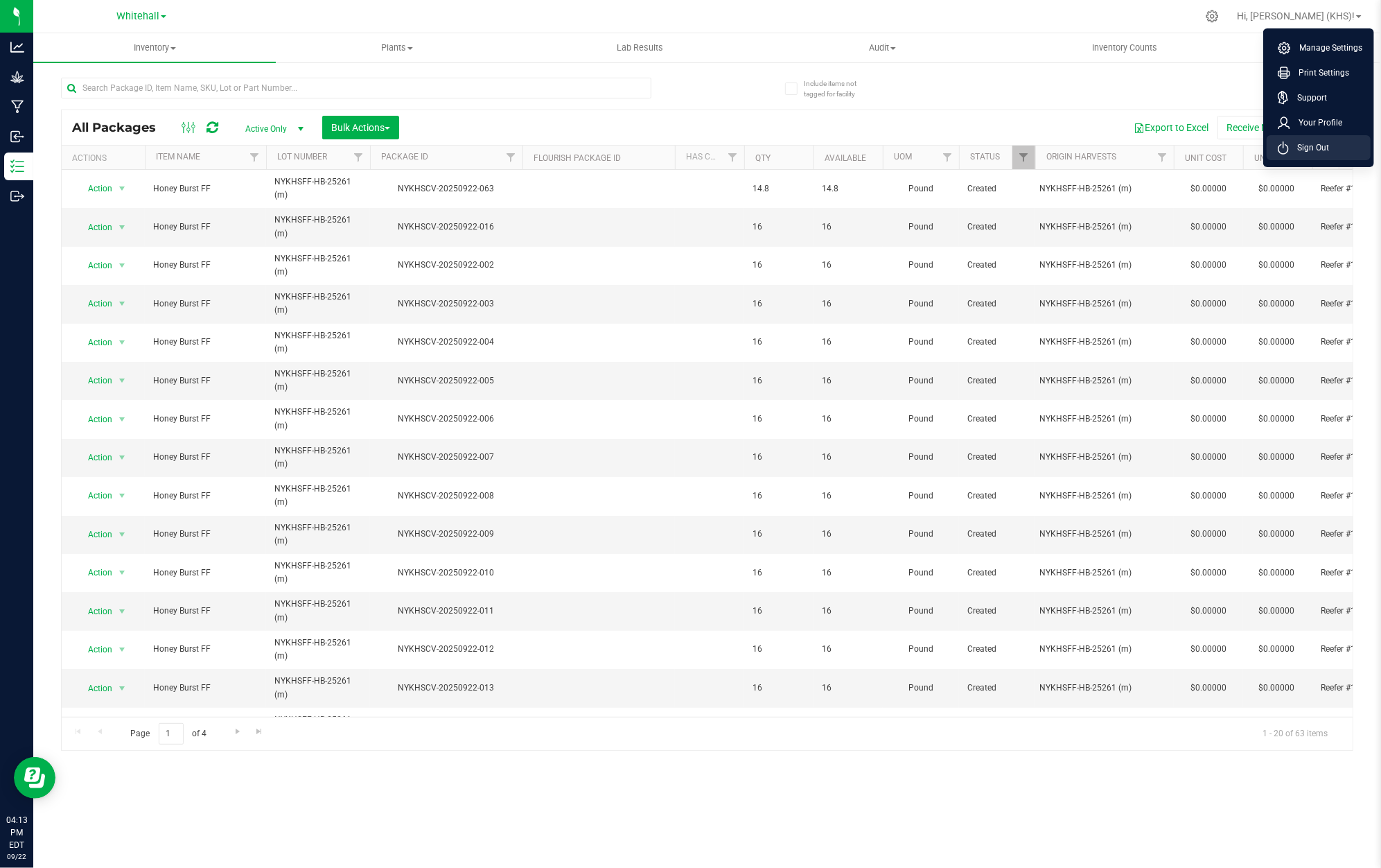
click at [1342, 150] on li "Sign Out" at bounding box center [1319, 147] width 104 height 25
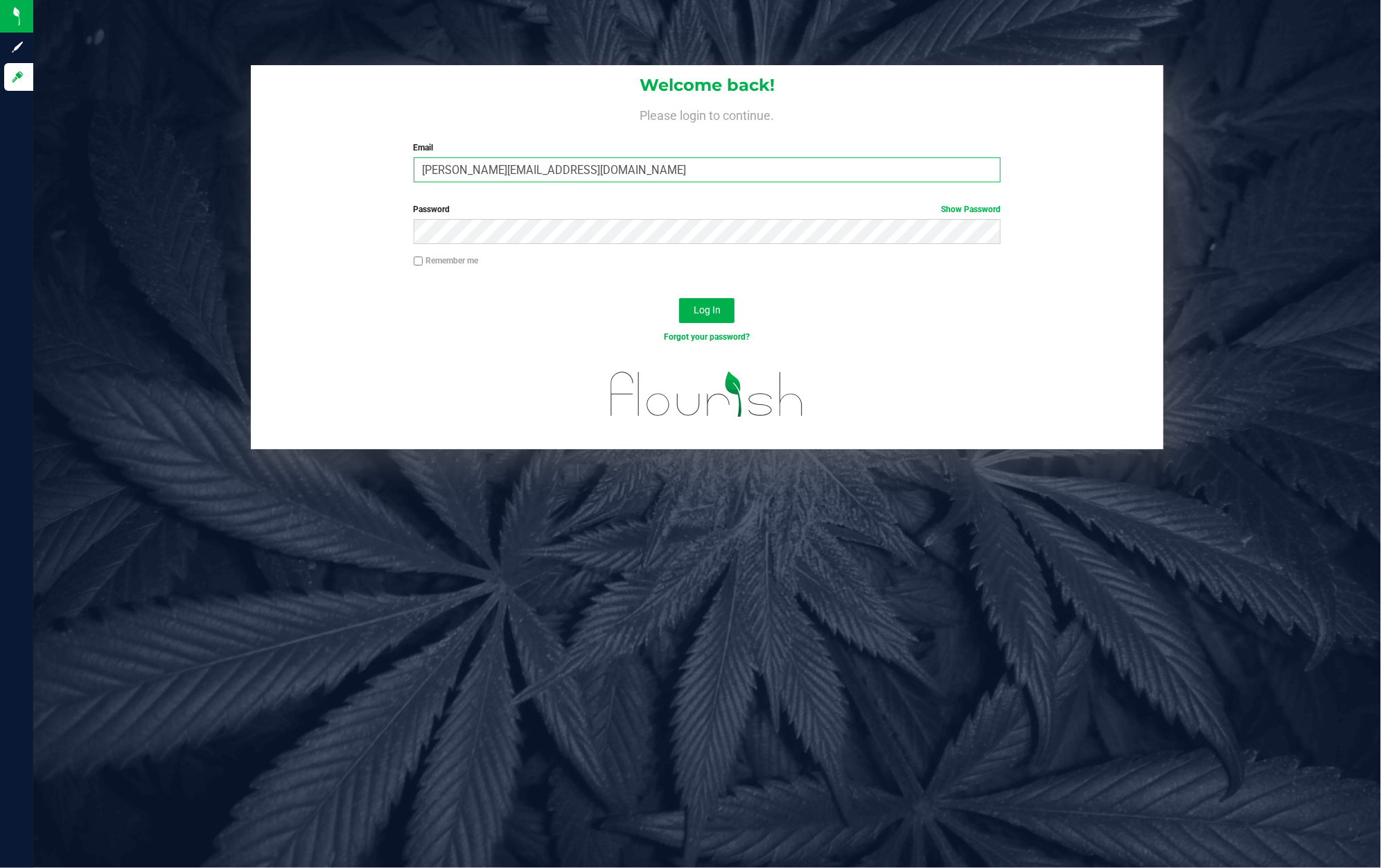
click at [633, 175] on input "maxson+khs@jaunty.com" at bounding box center [708, 170] width 588 height 25
type input "maxson@jaunty.com"
click at [709, 321] on button "Log In" at bounding box center [707, 310] width 56 height 25
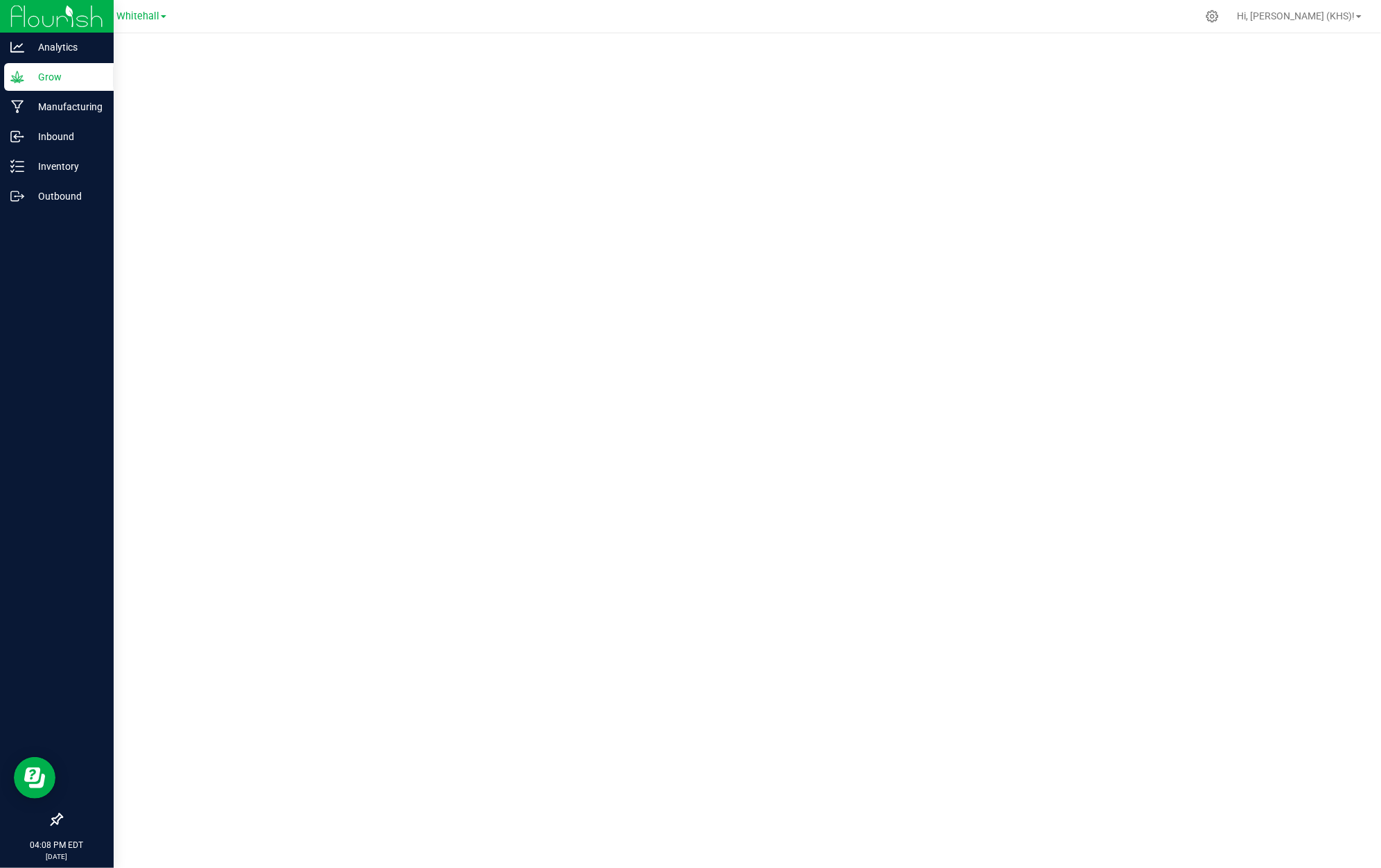
click at [17, 75] on icon at bounding box center [17, 77] width 14 height 14
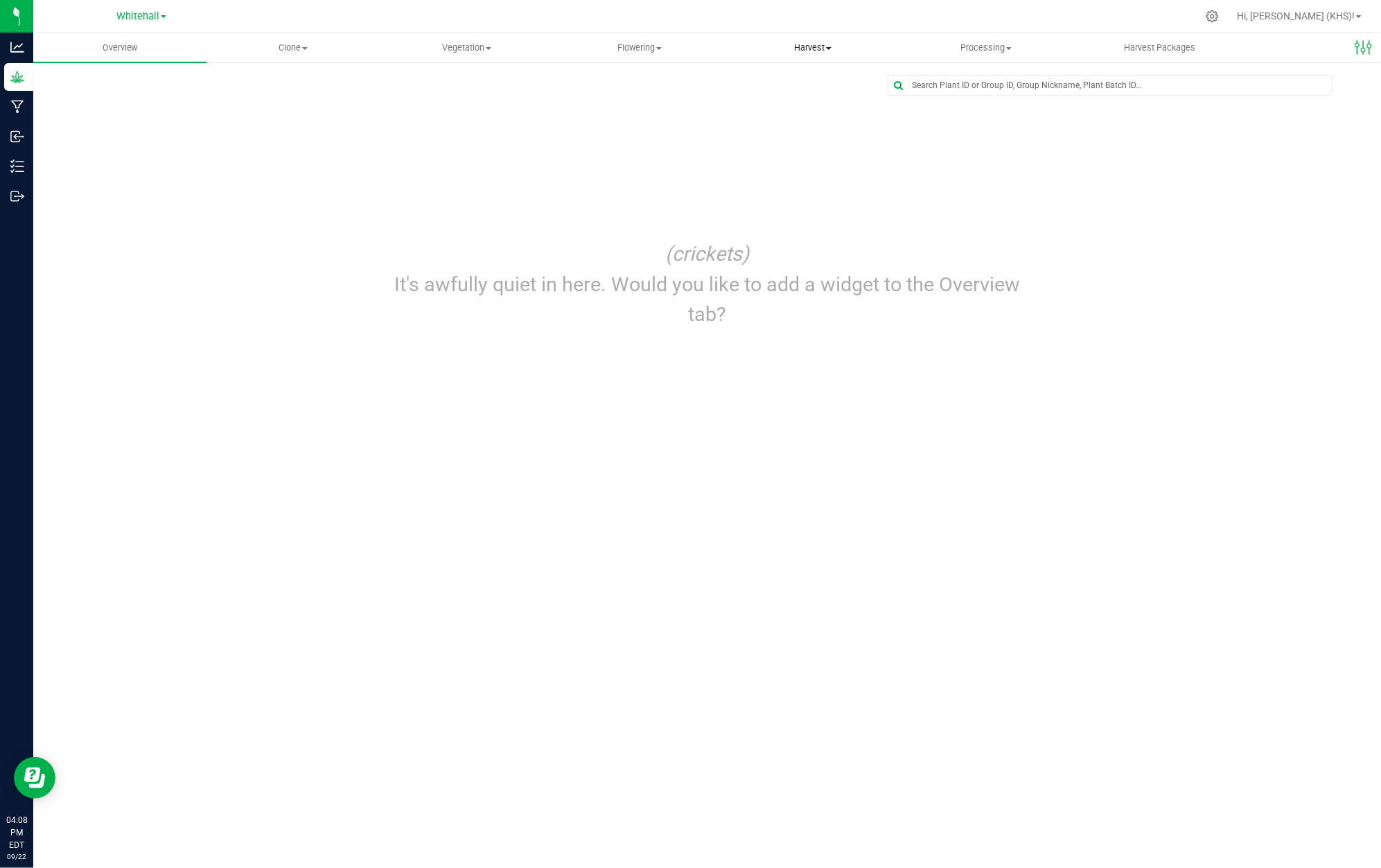
click at [808, 44] on span "Harvest" at bounding box center [813, 47] width 172 height 12
click at [649, 51] on span "Flowering" at bounding box center [640, 47] width 172 height 12
click at [662, 98] on span "Flowering groups" at bounding box center [610, 100] width 115 height 12
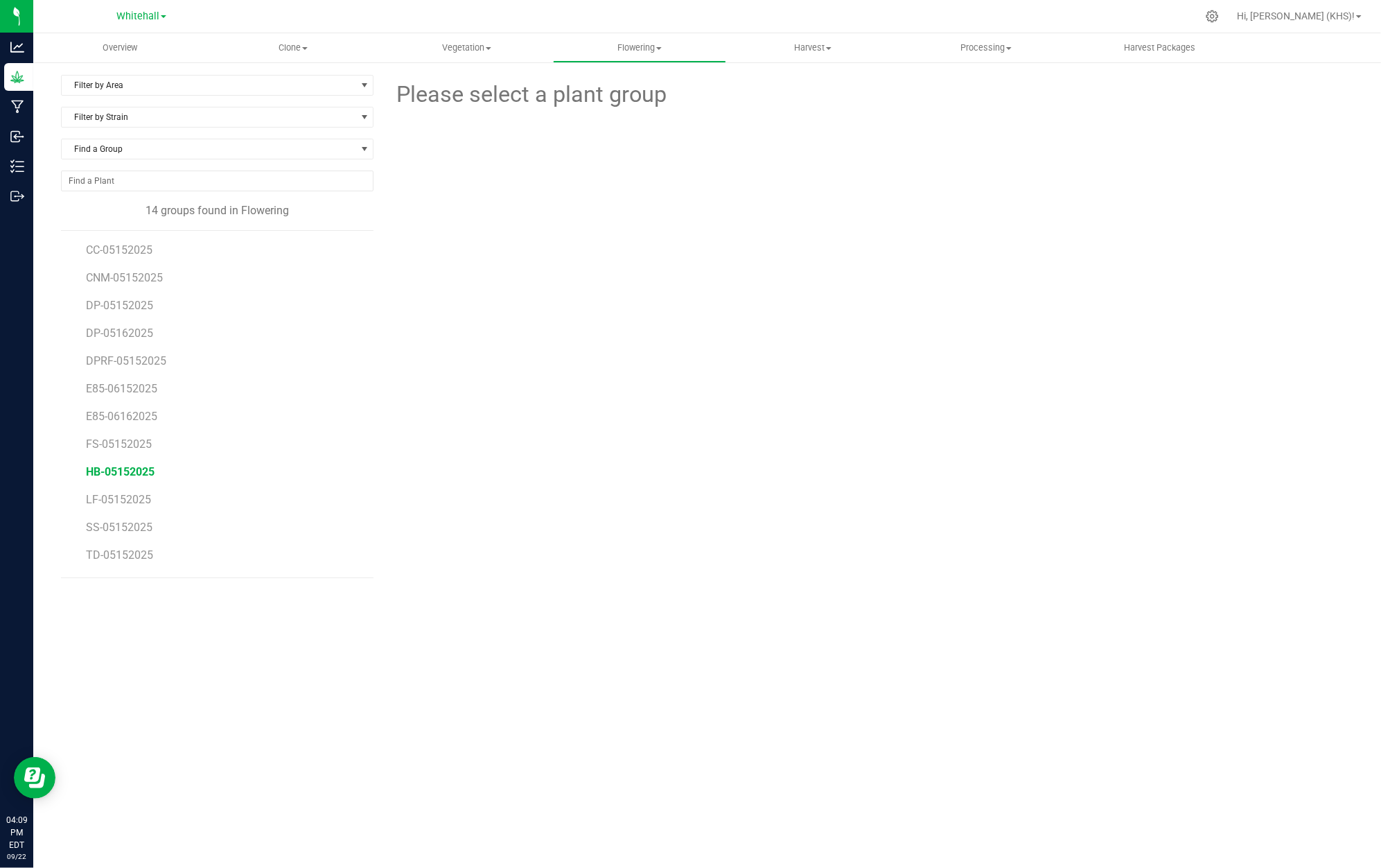
click at [133, 475] on span "HB-05152025" at bounding box center [120, 472] width 69 height 13
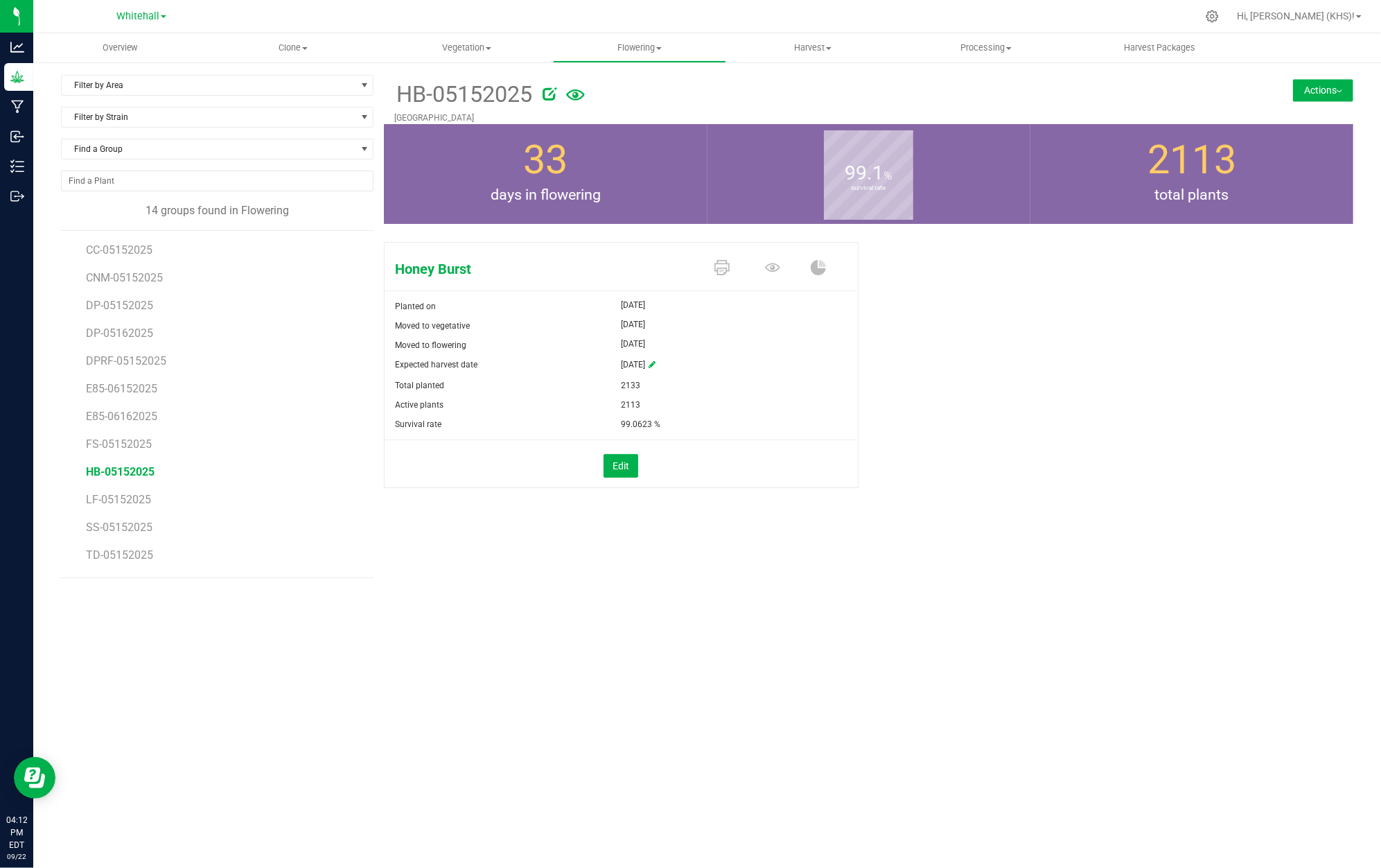
click at [1334, 92] on button "Actions" at bounding box center [1323, 90] width 60 height 22
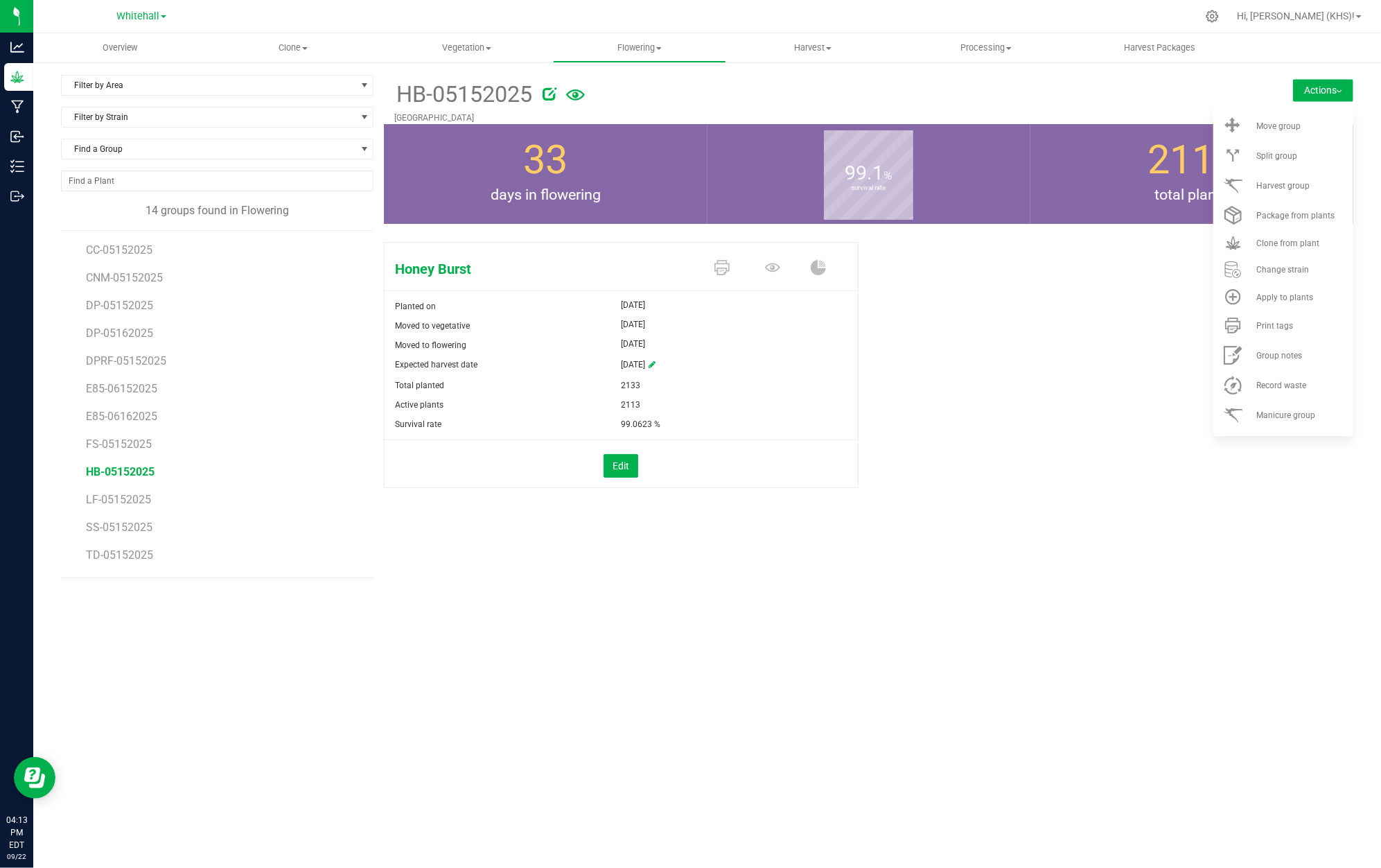
click at [1324, 89] on button "Actions" at bounding box center [1323, 90] width 60 height 22
